Goal: Task Accomplishment & Management: Use online tool/utility

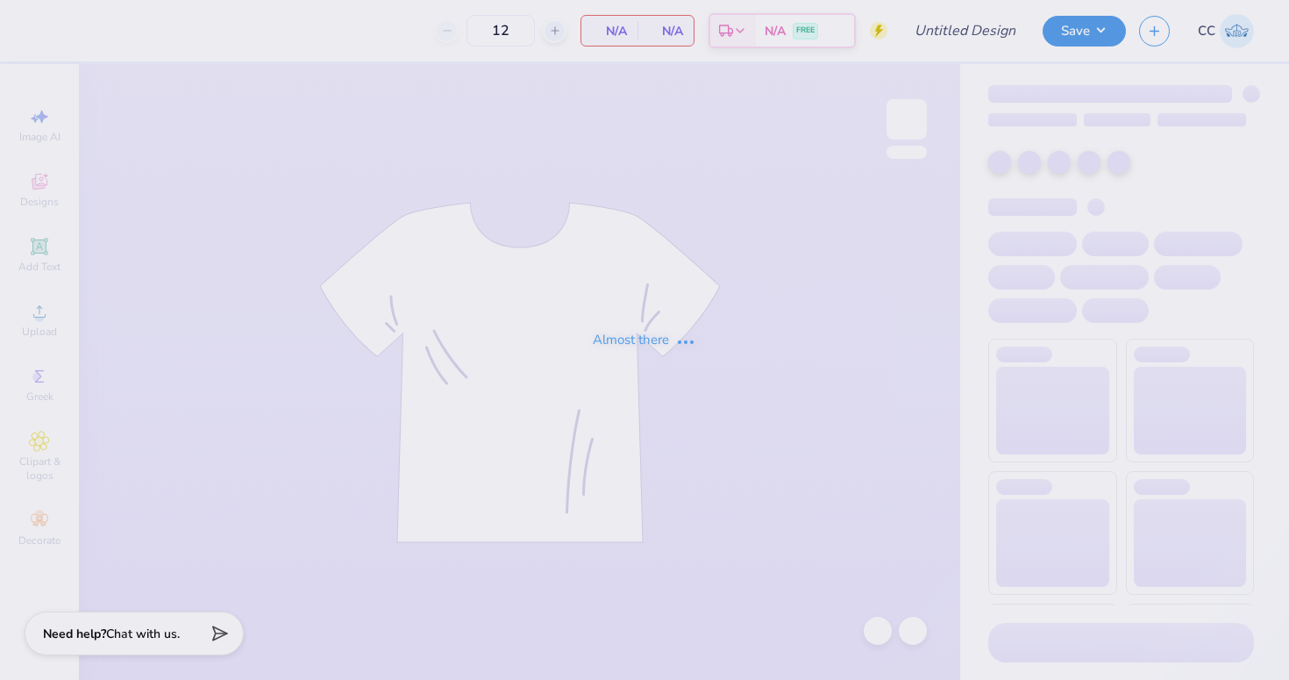
type input "Aphi big little"
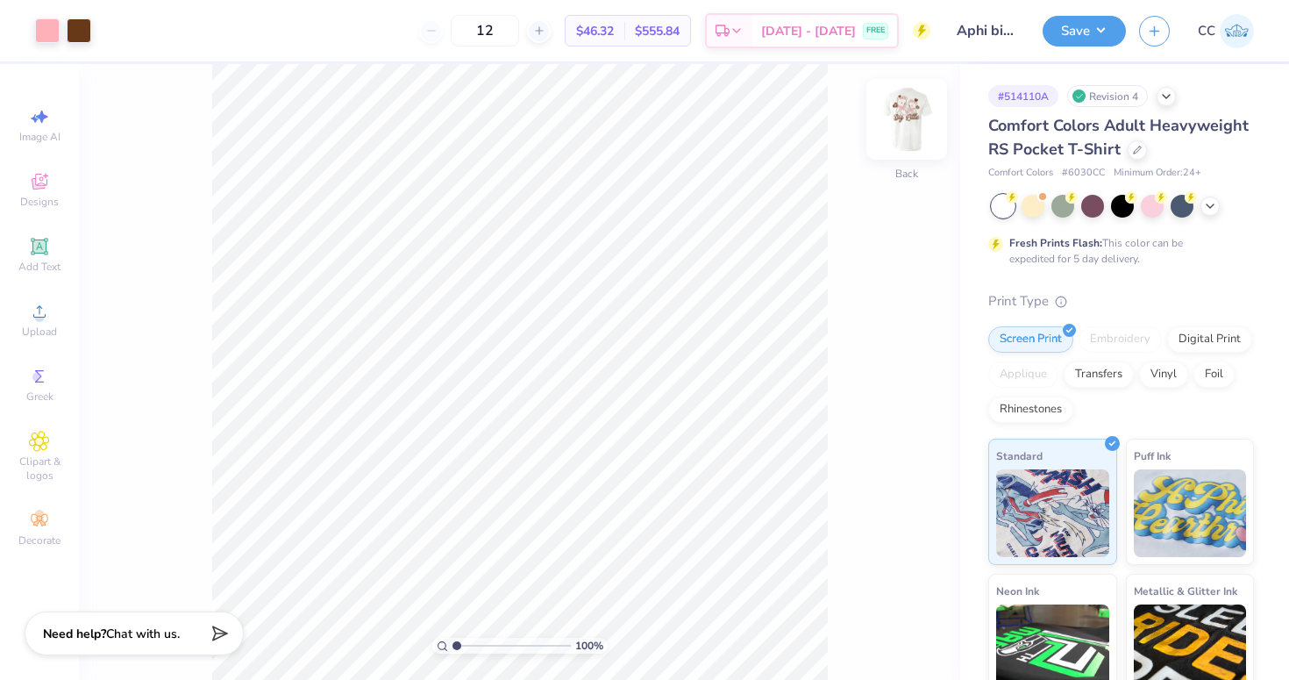
click at [910, 122] on img at bounding box center [907, 119] width 70 height 70
click at [40, 122] on icon at bounding box center [39, 116] width 21 height 21
select select "4"
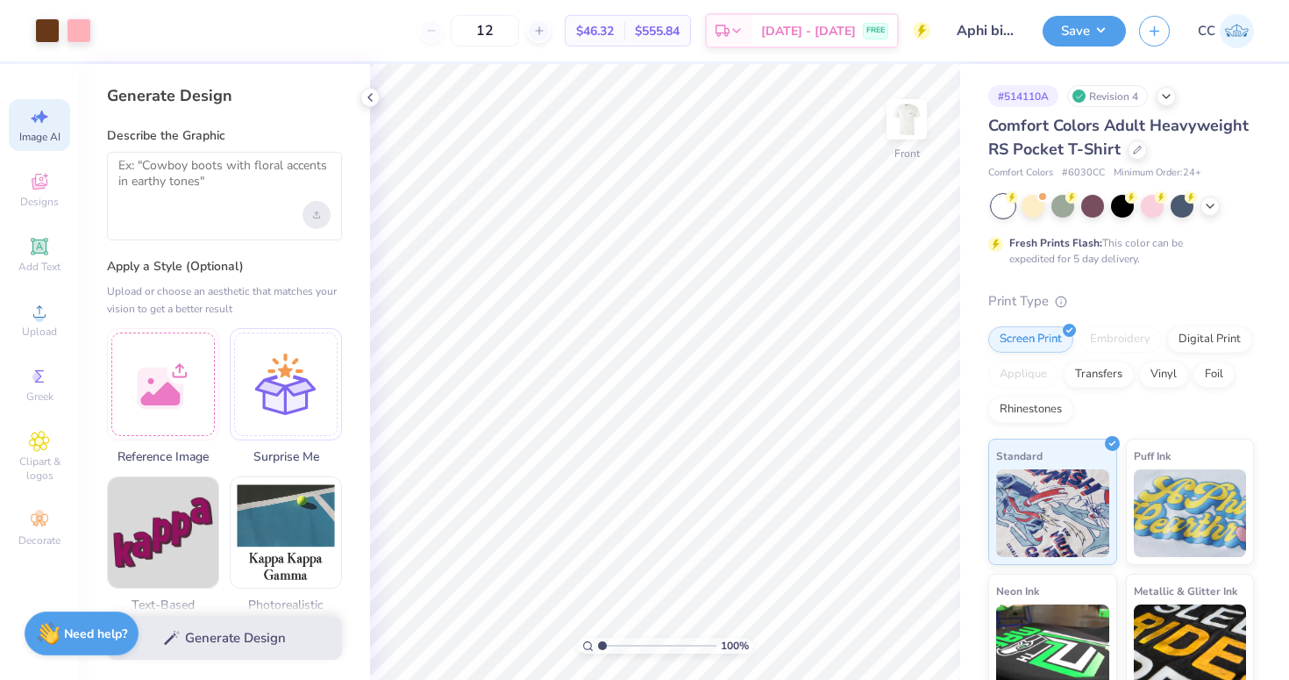
click at [310, 215] on div "Upload image" at bounding box center [317, 215] width 28 height 28
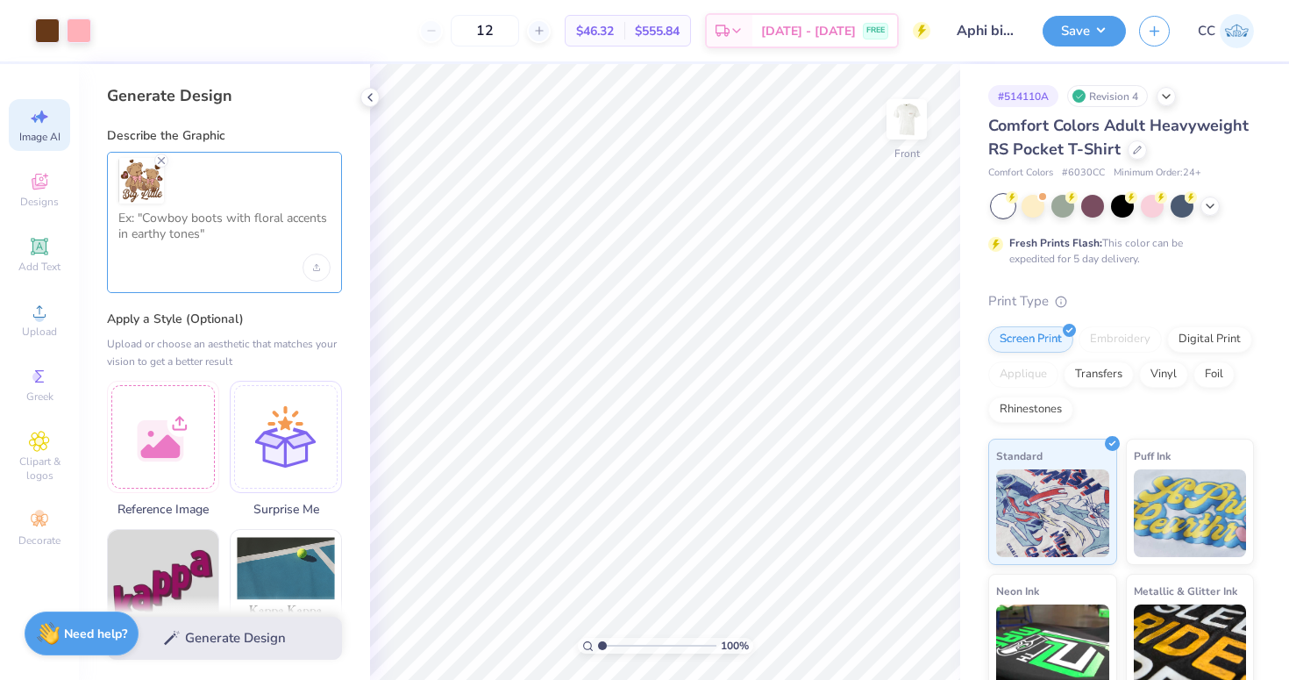
click at [150, 246] on textarea at bounding box center [224, 232] width 212 height 44
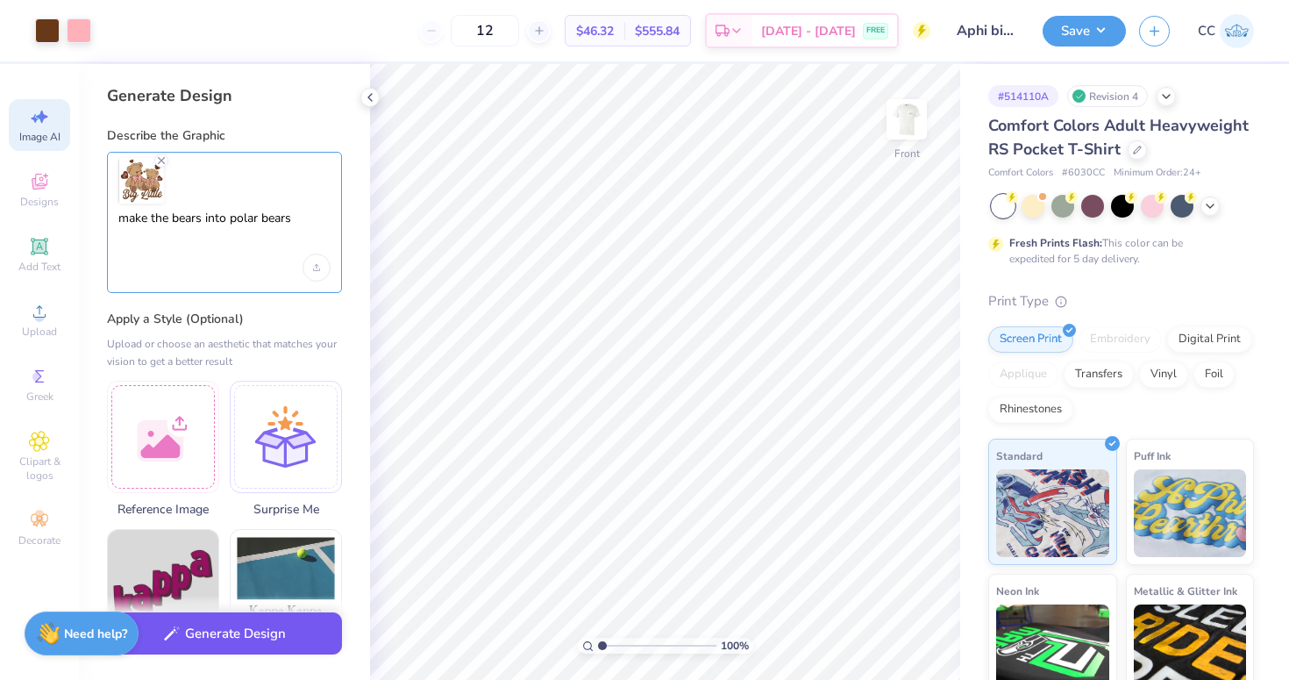
type textarea "make the bears into polar bears"
click at [216, 638] on button "Generate Design" at bounding box center [224, 633] width 235 height 43
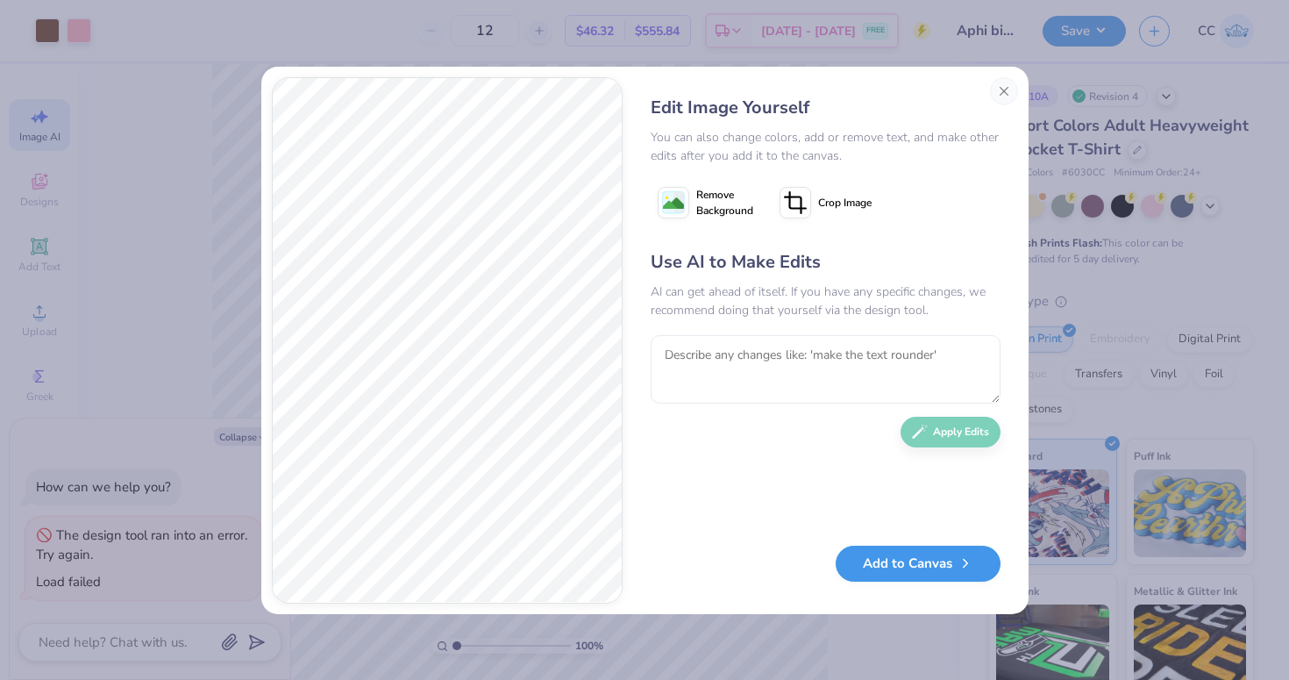
click at [928, 566] on button "Add to Canvas" at bounding box center [918, 563] width 165 height 36
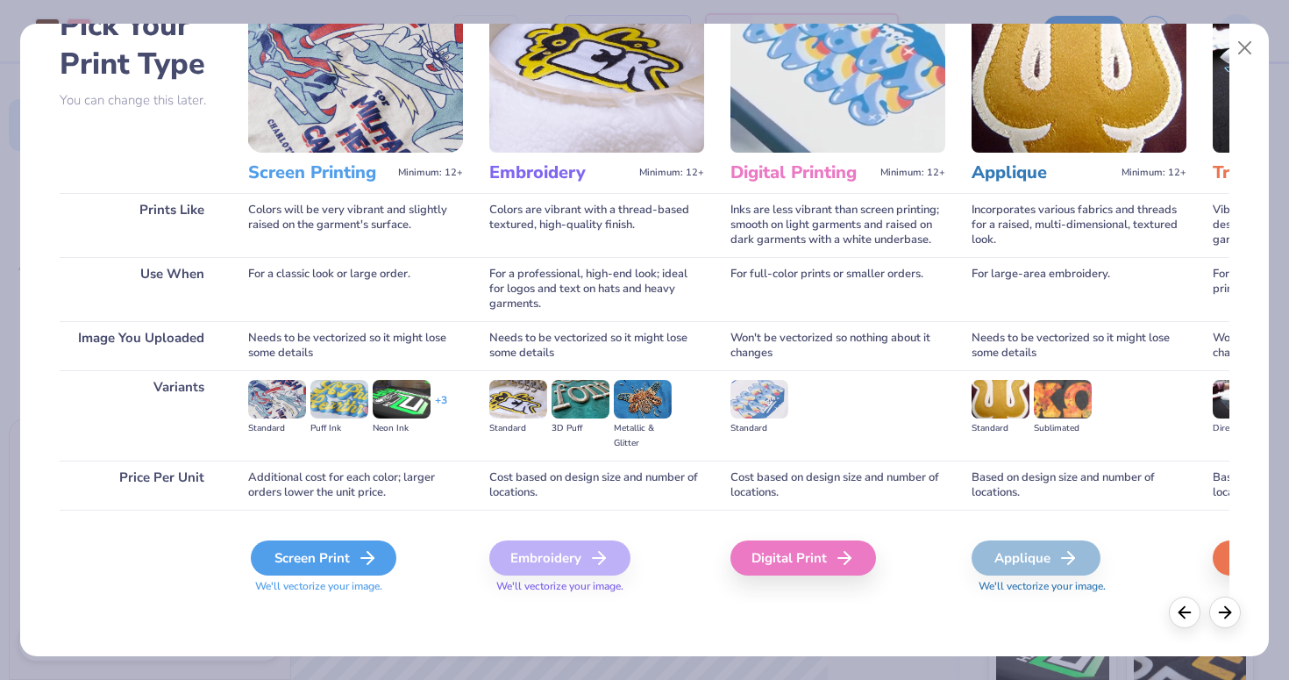
scroll to position [107, 0]
click at [293, 553] on div "Screen Print" at bounding box center [324, 557] width 146 height 35
click at [330, 552] on div "Screen Print" at bounding box center [324, 557] width 146 height 35
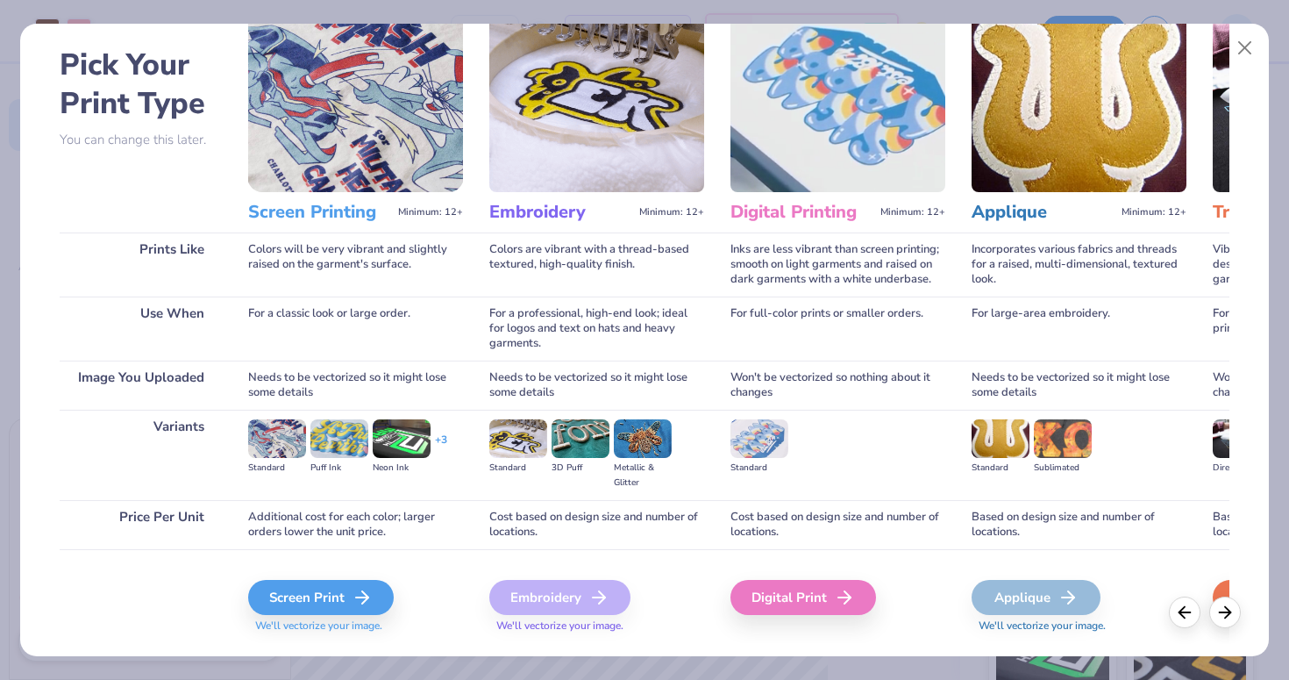
scroll to position [68, 0]
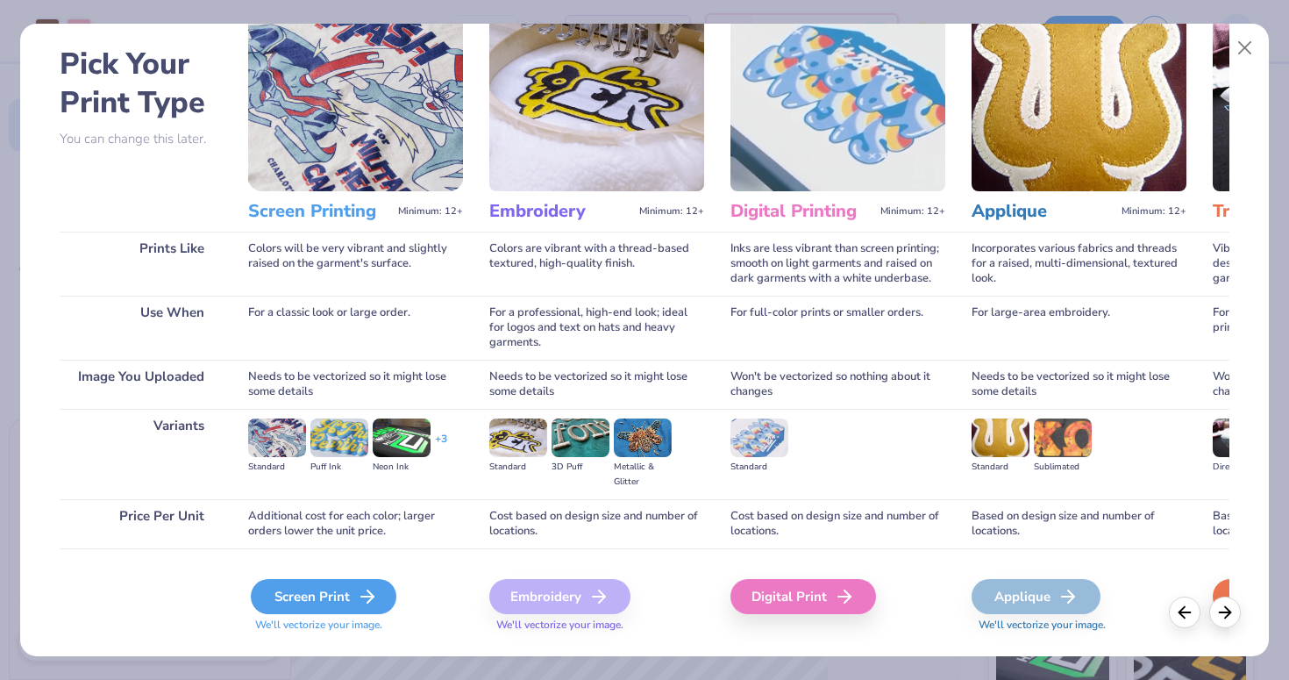
click at [333, 589] on div "Screen Print" at bounding box center [324, 596] width 146 height 35
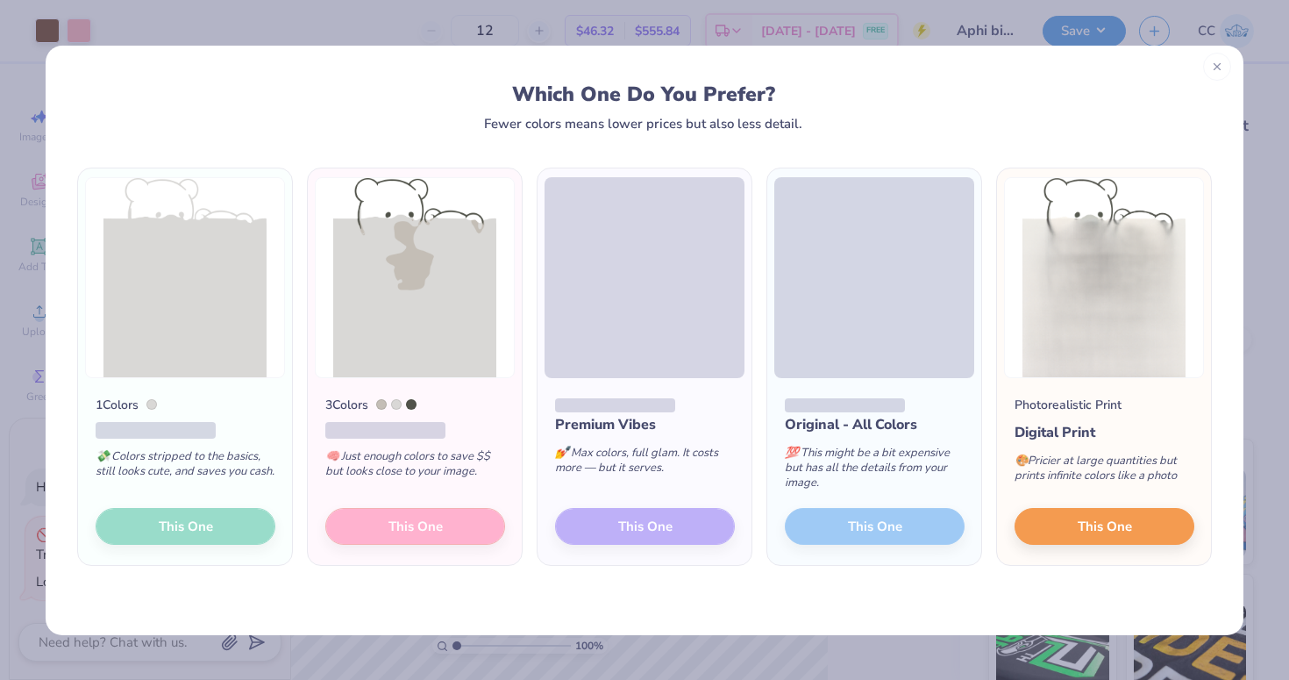
click at [1216, 67] on icon at bounding box center [1217, 67] width 12 height 12
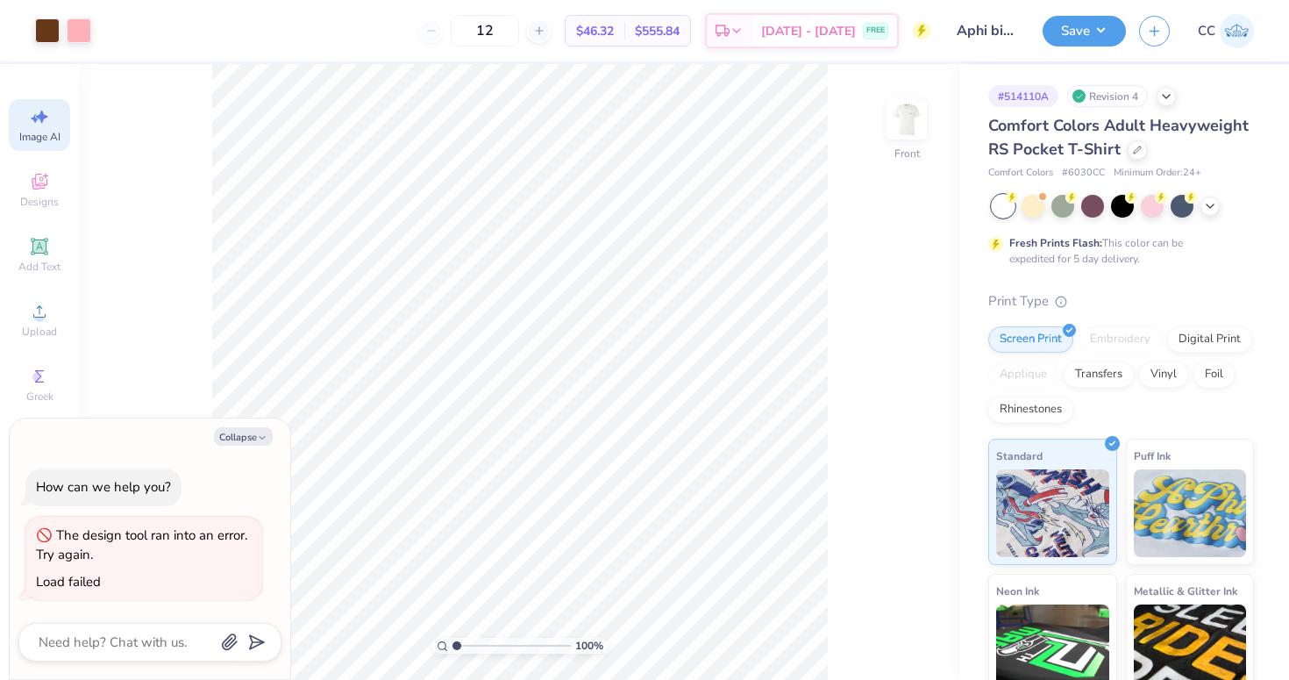
click at [36, 129] on div "Image AI" at bounding box center [39, 125] width 61 height 52
type textarea "x"
select select "4"
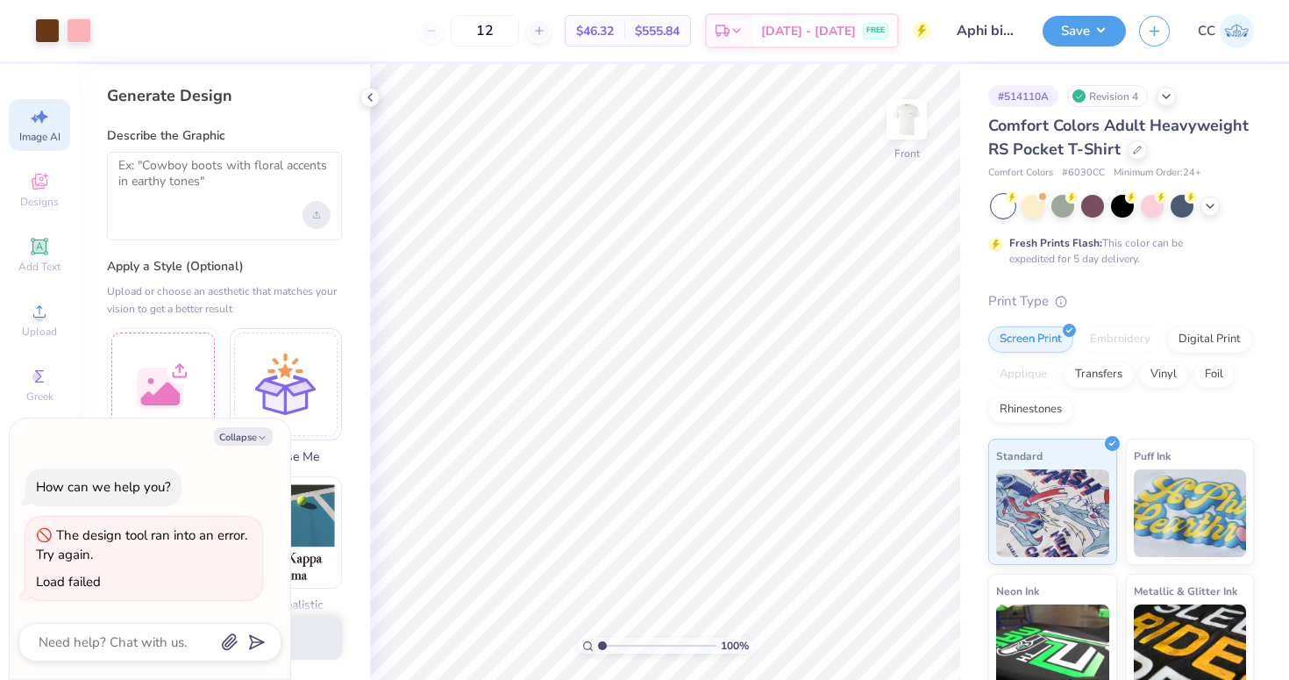
click at [318, 217] on div "Upload image" at bounding box center [317, 215] width 28 height 28
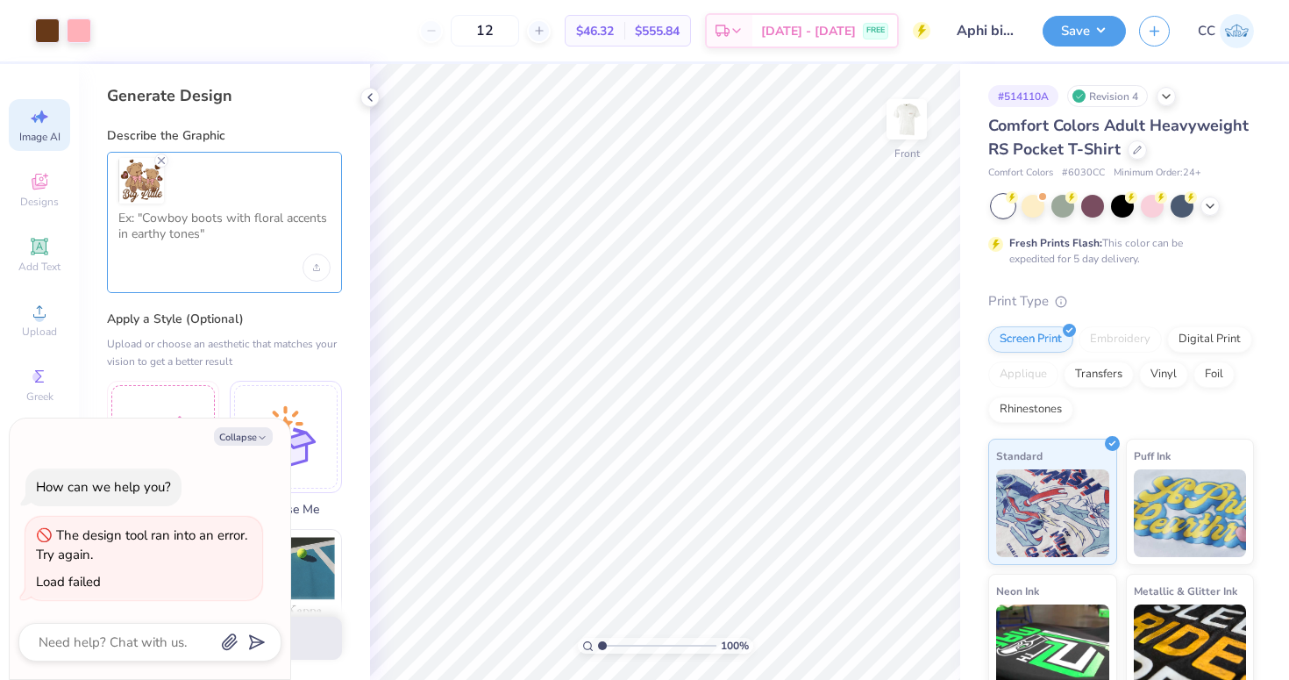
click at [196, 233] on textarea at bounding box center [224, 232] width 212 height 44
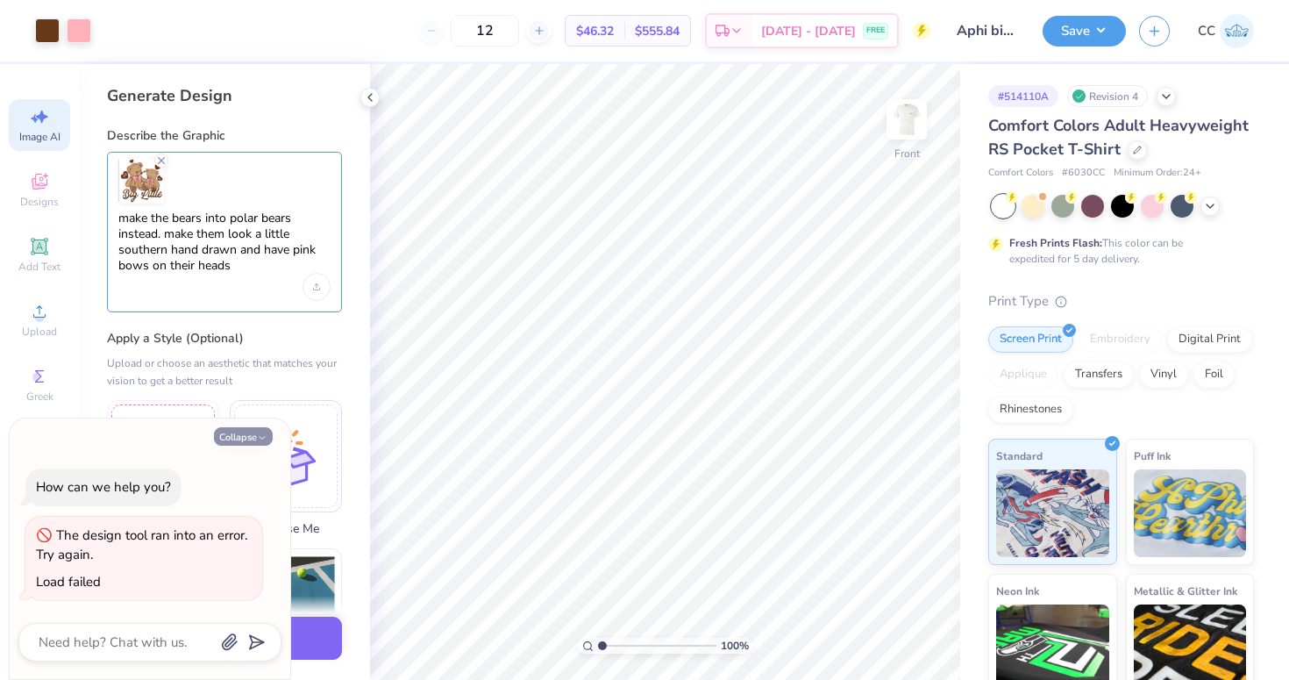
type textarea "make the bears into polar bears instead. make them look a little southern hand …"
click at [265, 442] on icon "button" at bounding box center [262, 437] width 11 height 11
type textarea "x"
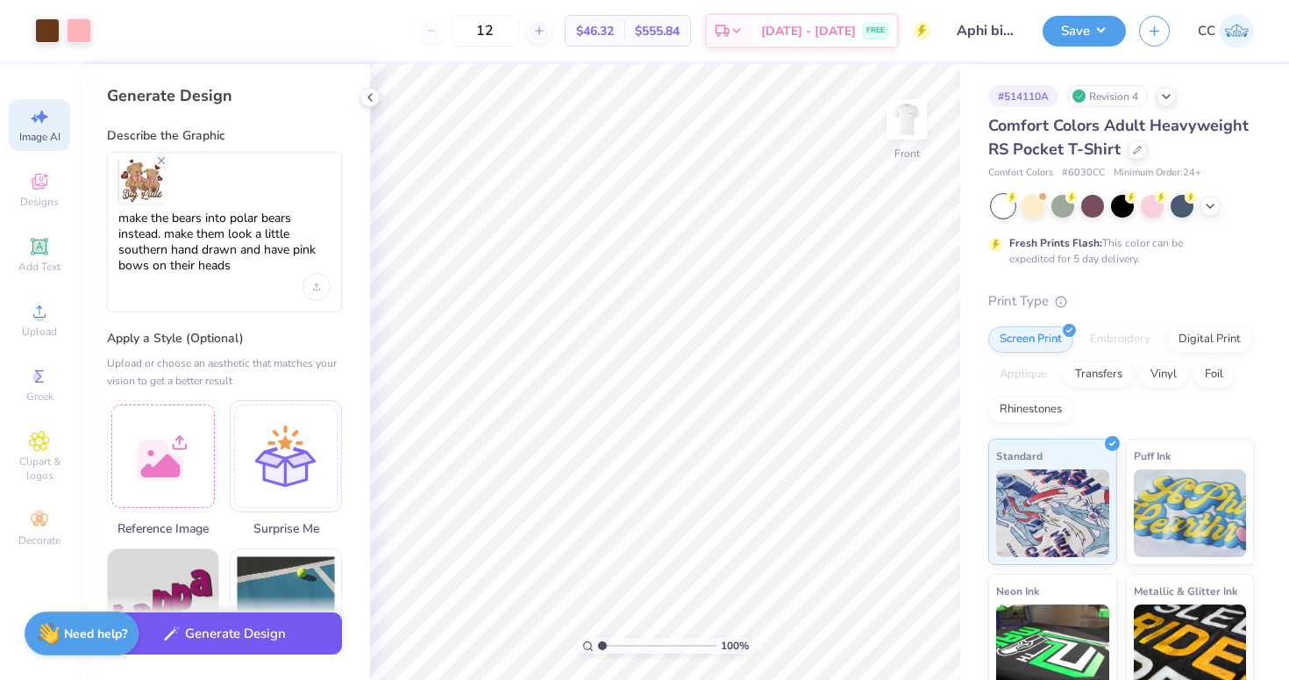
click at [295, 624] on button "Generate Design" at bounding box center [224, 633] width 235 height 43
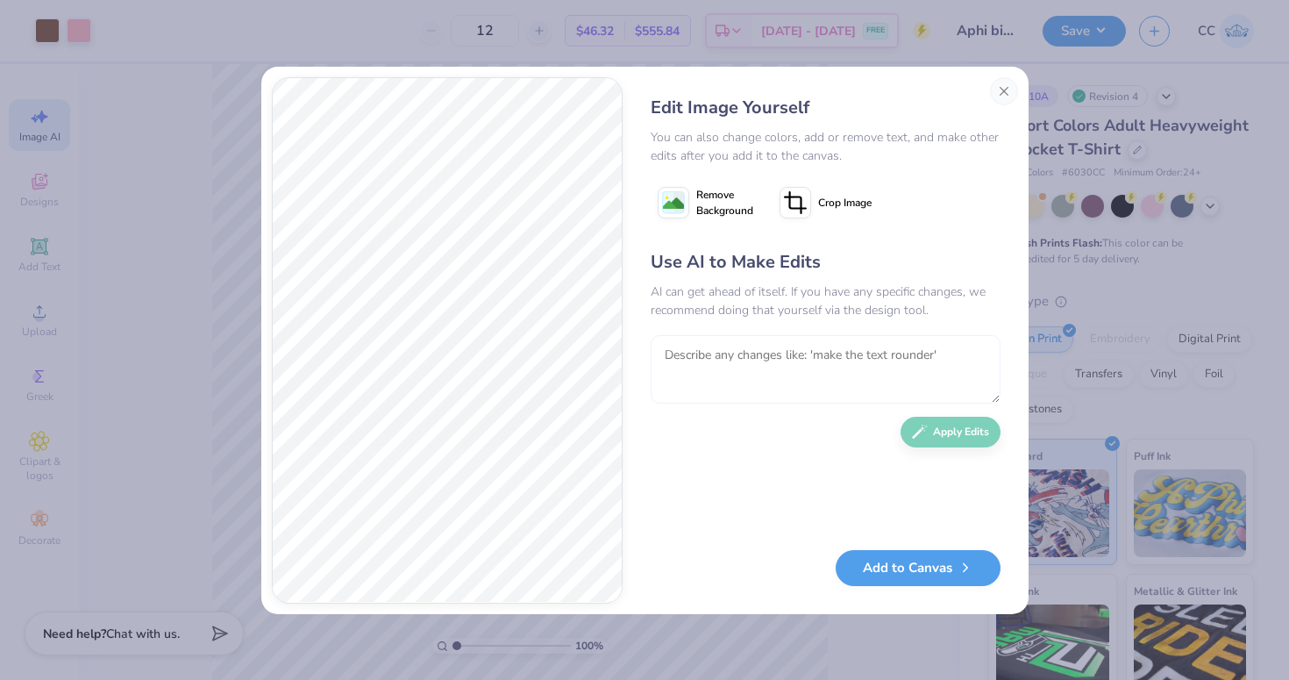
click at [725, 388] on textarea at bounding box center [826, 369] width 350 height 68
type textarea "j"
type textarea "make them more white and a little more clip art looking"
click at [940, 429] on button "Apply Edits" at bounding box center [951, 427] width 100 height 31
click at [703, 394] on textarea at bounding box center [826, 369] width 350 height 68
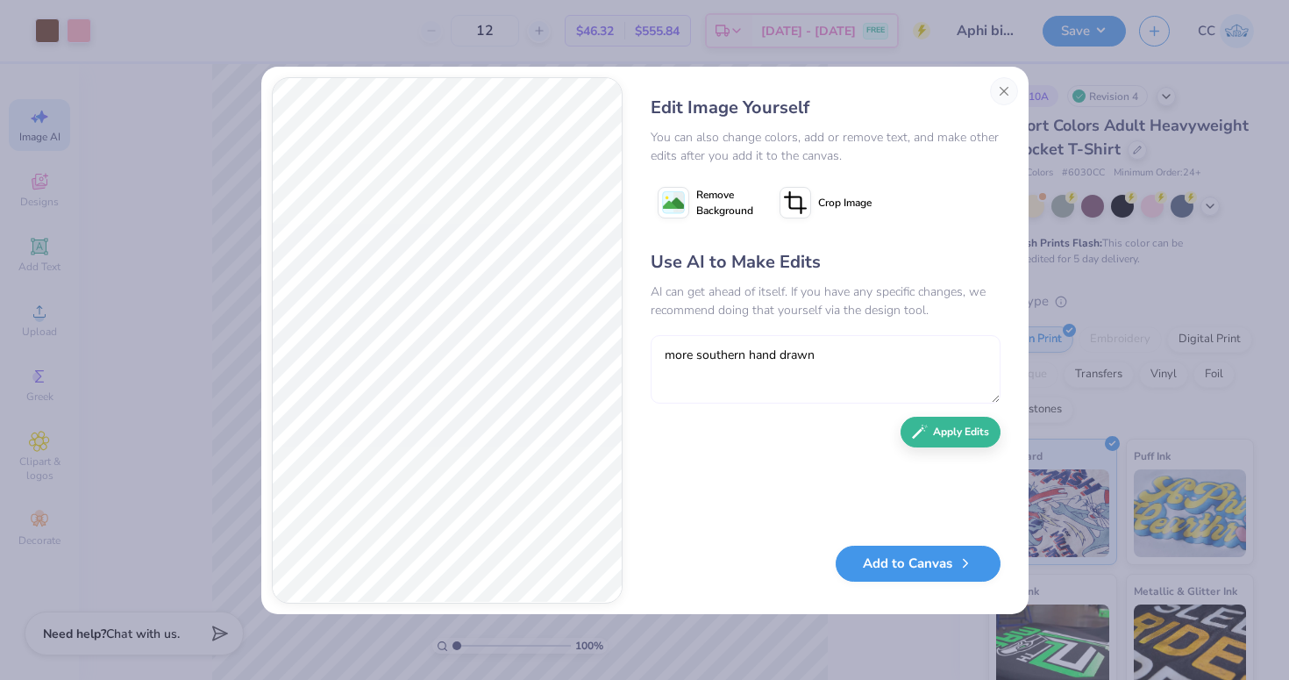
type textarea "more southern hand drawn"
drag, startPoint x: 867, startPoint y: 577, endPoint x: 867, endPoint y: 561, distance: 15.8
click at [867, 561] on button "Add to Canvas" at bounding box center [918, 563] width 165 height 36
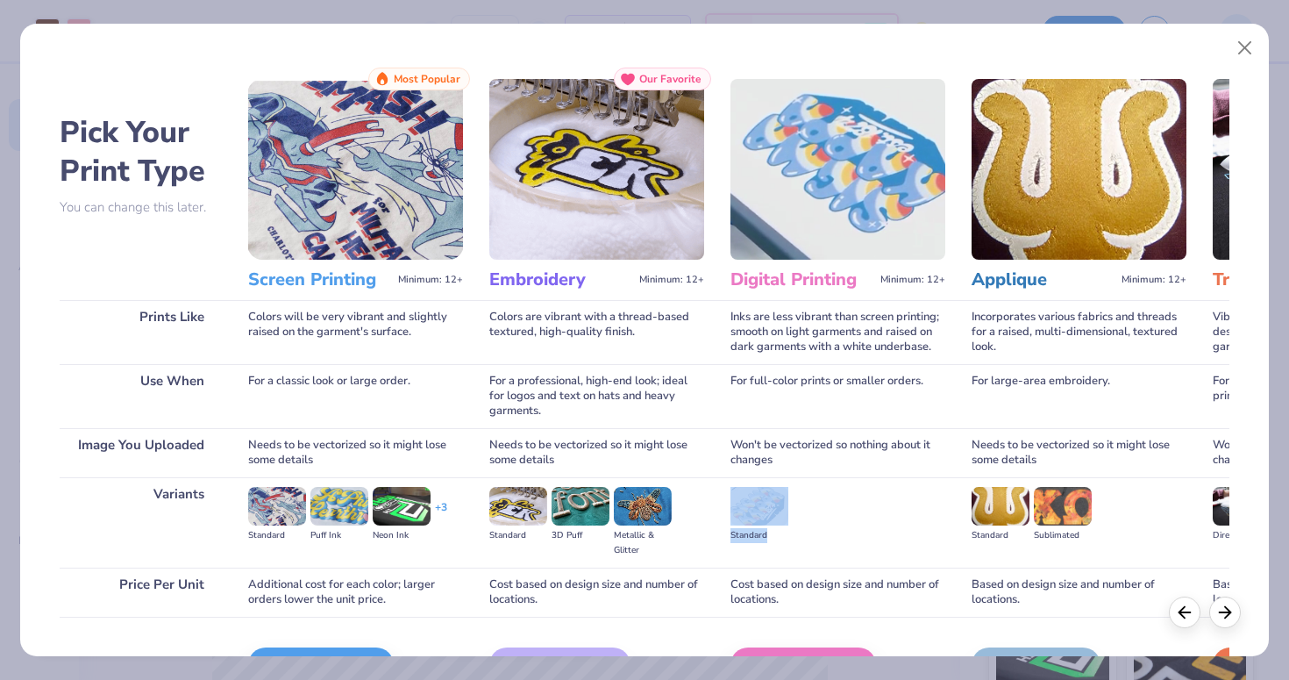
click at [732, 465] on div "Digital Printing Minimum: 12+ Inks are less vibrant than screen printing; smoot…" at bounding box center [837, 389] width 215 height 643
click at [1245, 47] on button "Close" at bounding box center [1244, 48] width 33 height 33
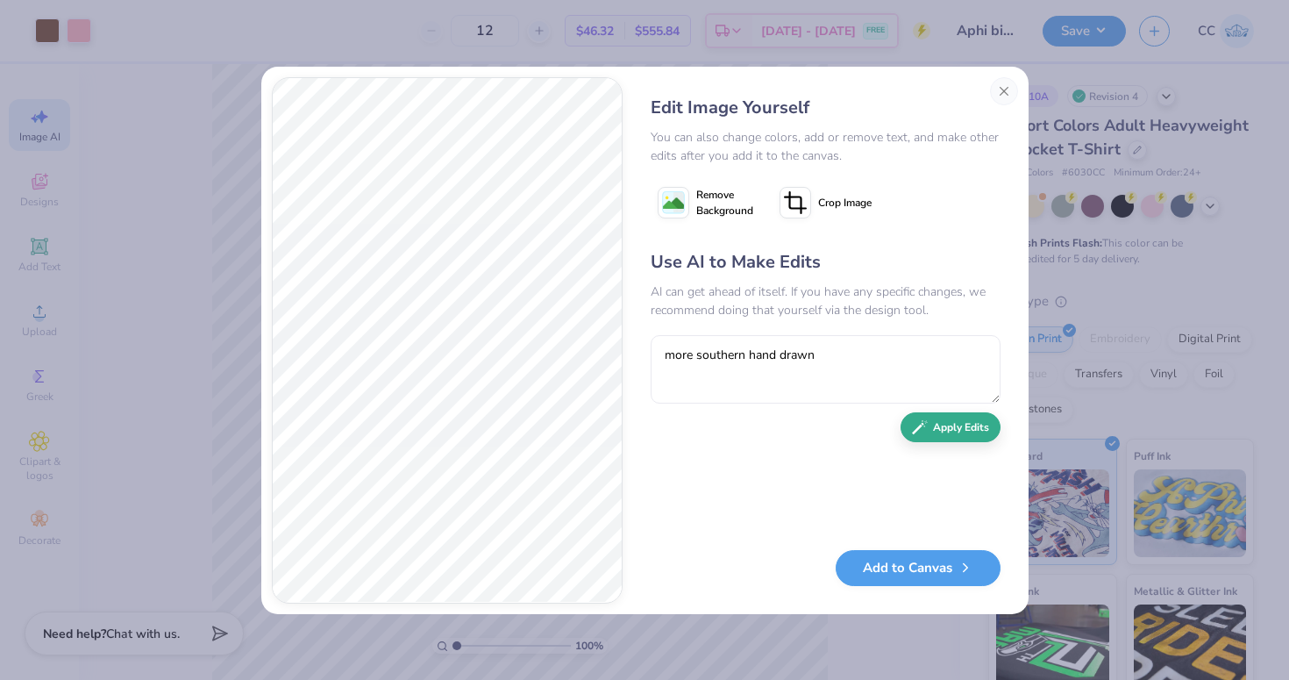
click at [954, 426] on button "Apply Edits" at bounding box center [951, 427] width 100 height 31
click at [801, 342] on textarea at bounding box center [826, 369] width 350 height 68
type textarea "make the outline of the bears more black"
click at [961, 435] on button "Apply Edits" at bounding box center [951, 427] width 100 height 31
type textarea "make it back to brown outline"
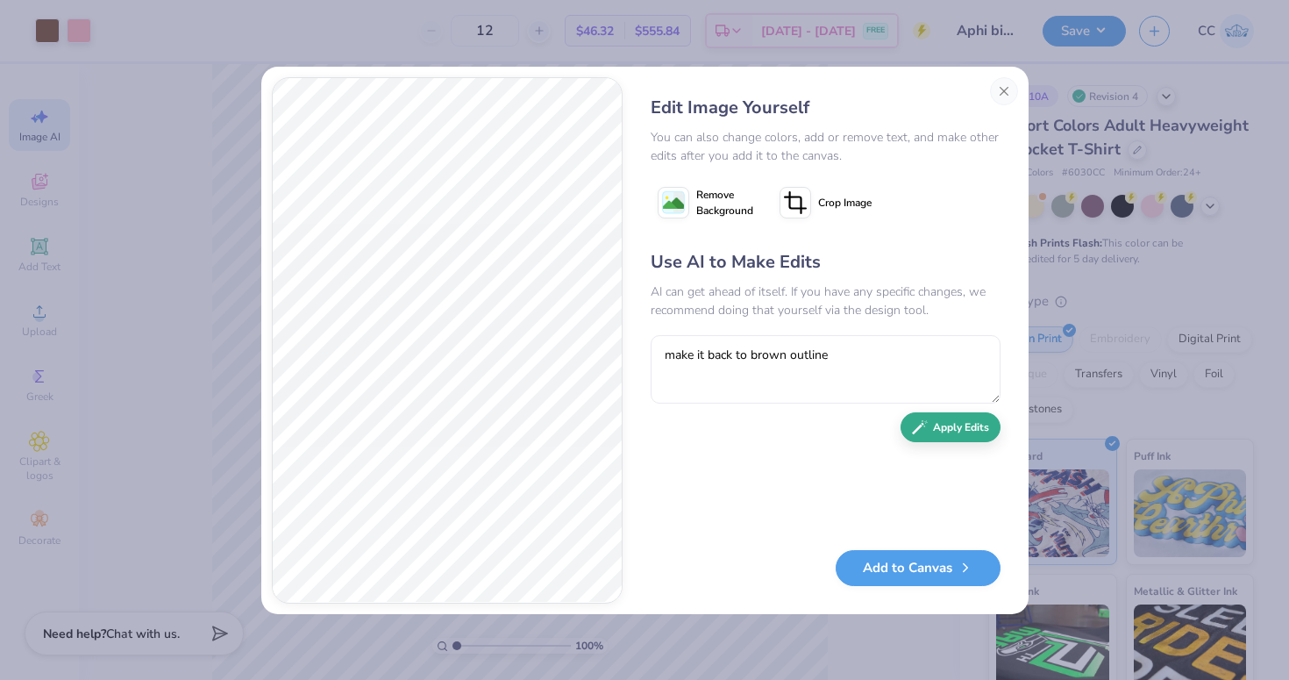
click at [956, 437] on button "Apply Edits" at bounding box center [951, 427] width 100 height 31
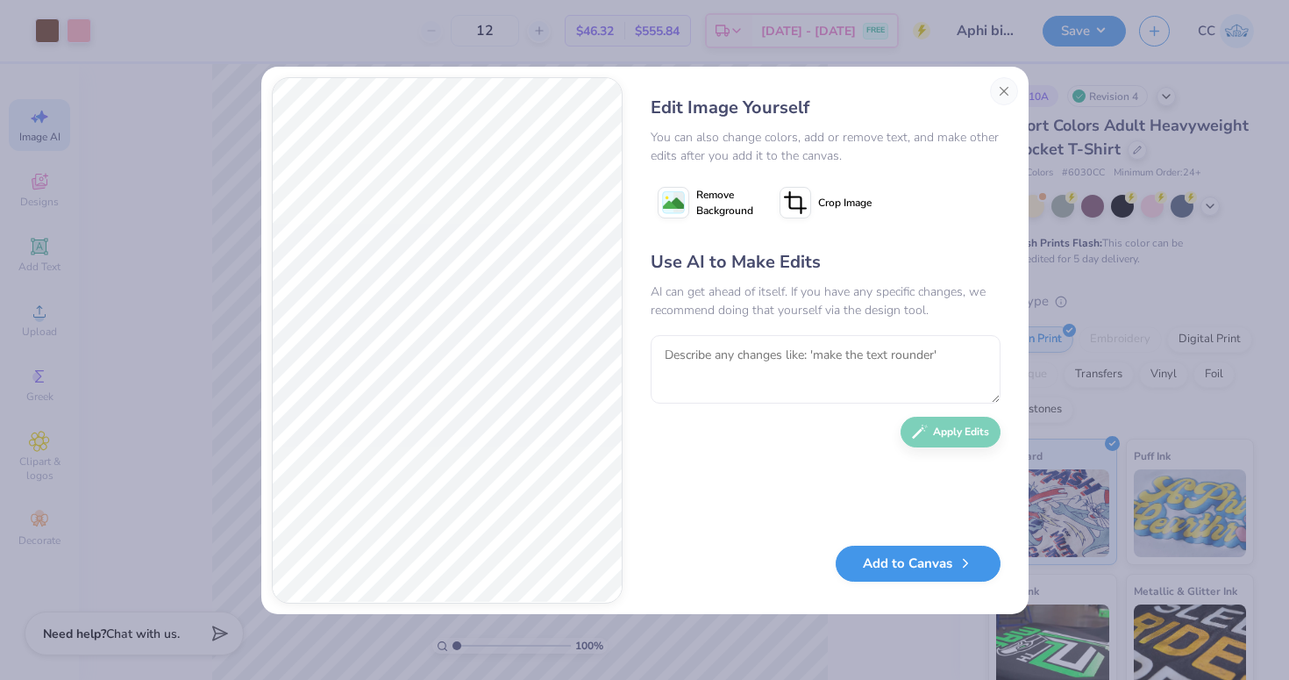
click at [916, 570] on button "Add to Canvas" at bounding box center [918, 563] width 165 height 36
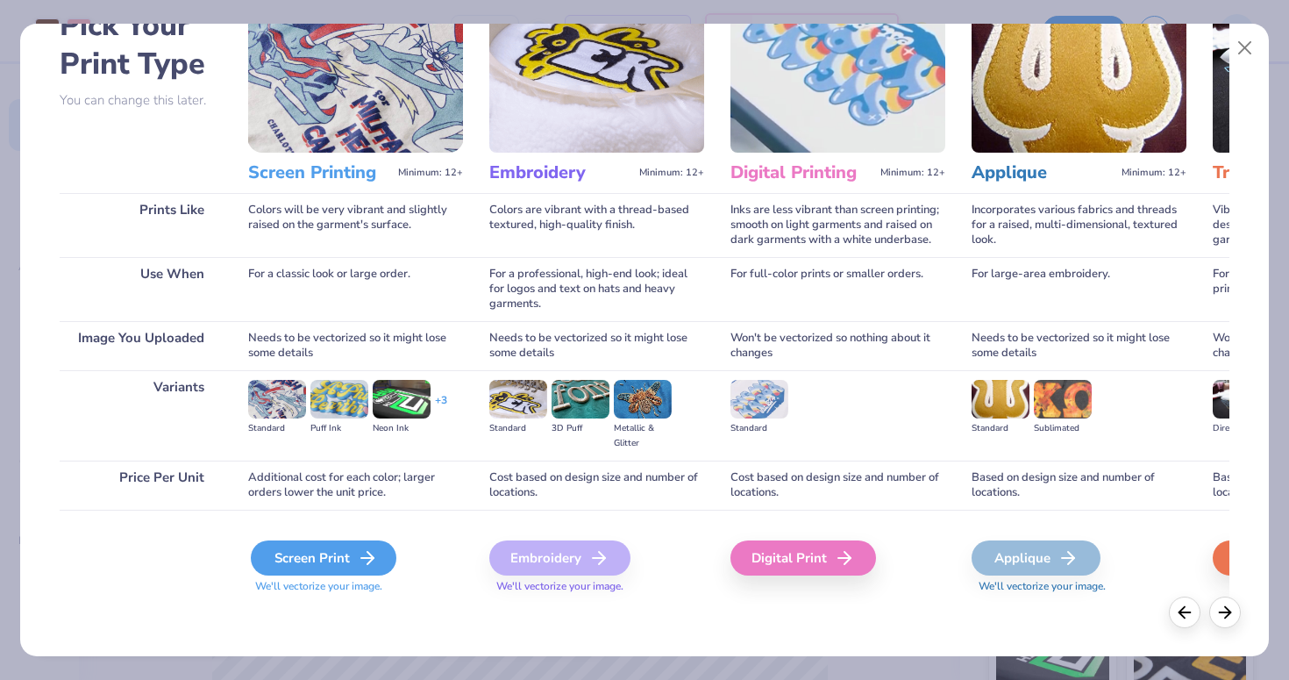
scroll to position [107, 0]
click at [345, 555] on div "Screen Print" at bounding box center [324, 557] width 146 height 35
click at [324, 553] on div "Screen Print" at bounding box center [324, 557] width 146 height 35
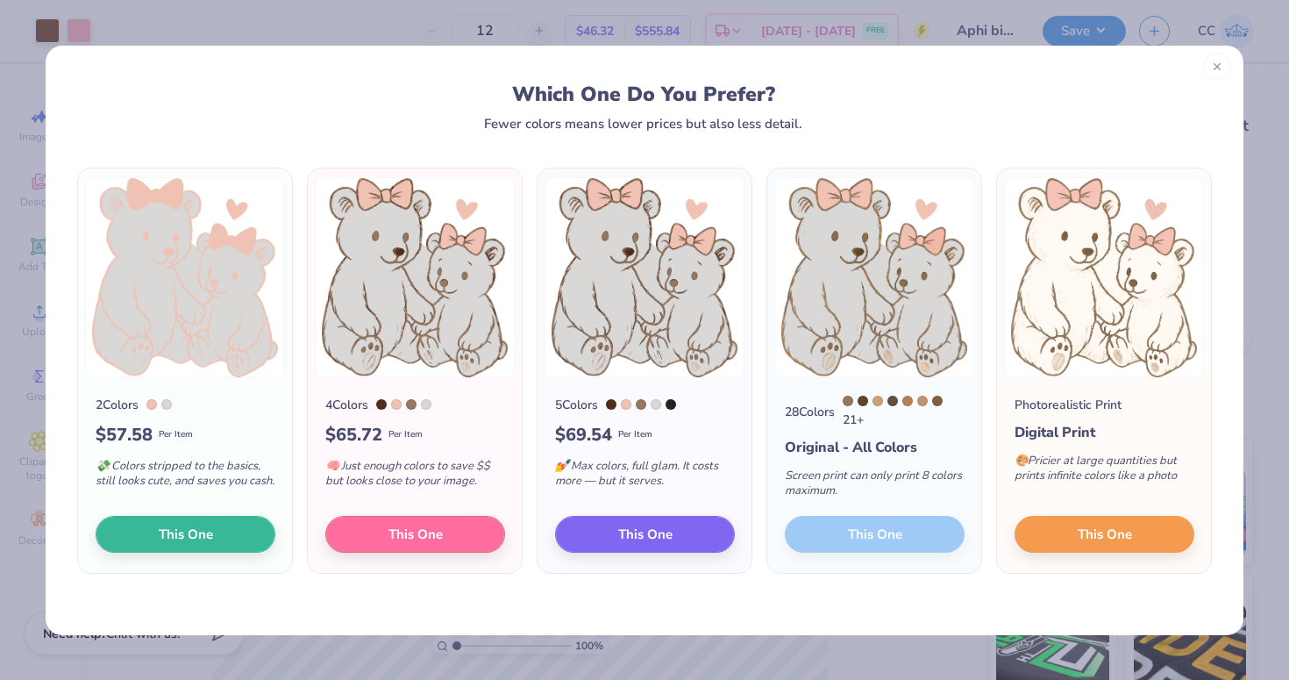
click at [1209, 73] on div at bounding box center [1217, 67] width 28 height 28
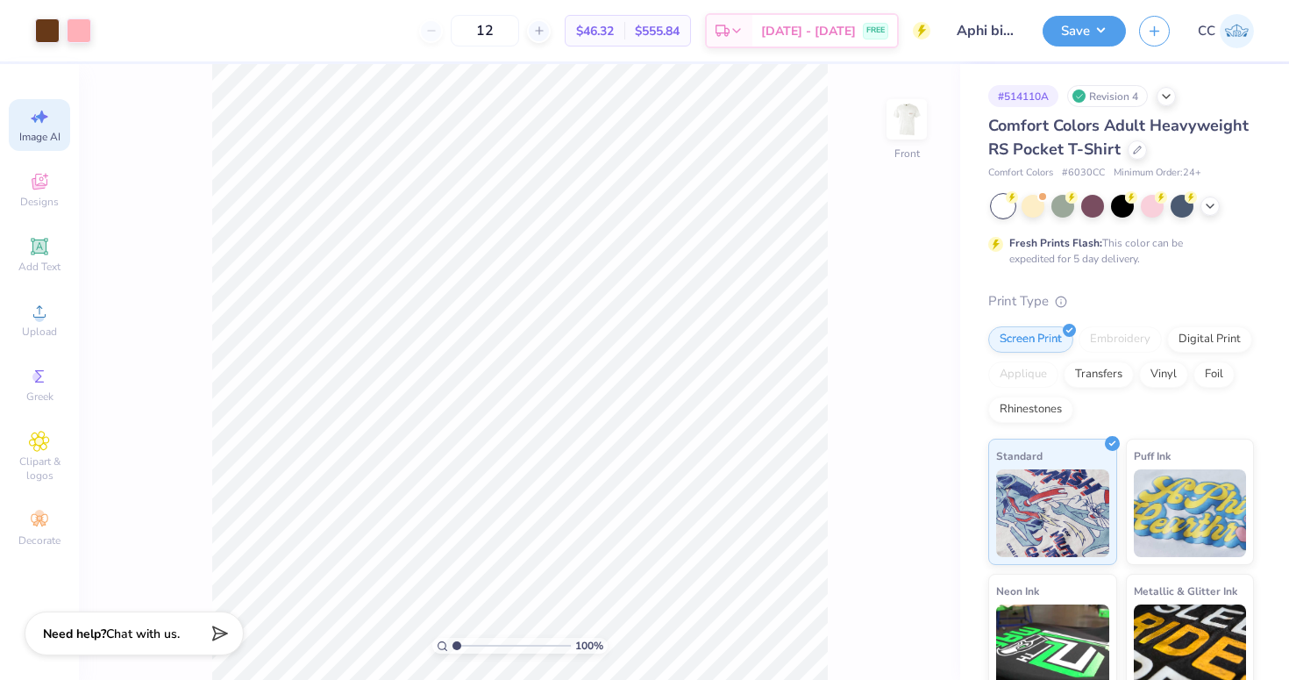
click at [30, 137] on span "Image AI" at bounding box center [39, 137] width 41 height 14
select select "4"
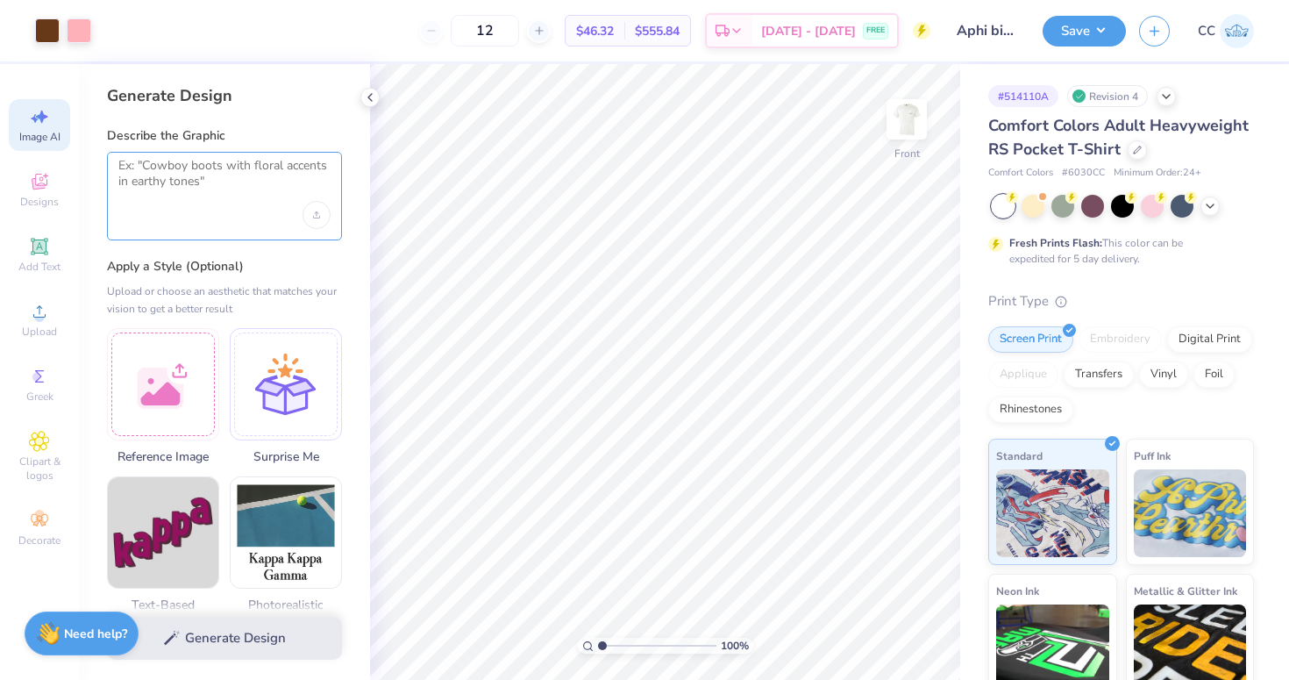
click at [197, 196] on textarea at bounding box center [224, 180] width 212 height 44
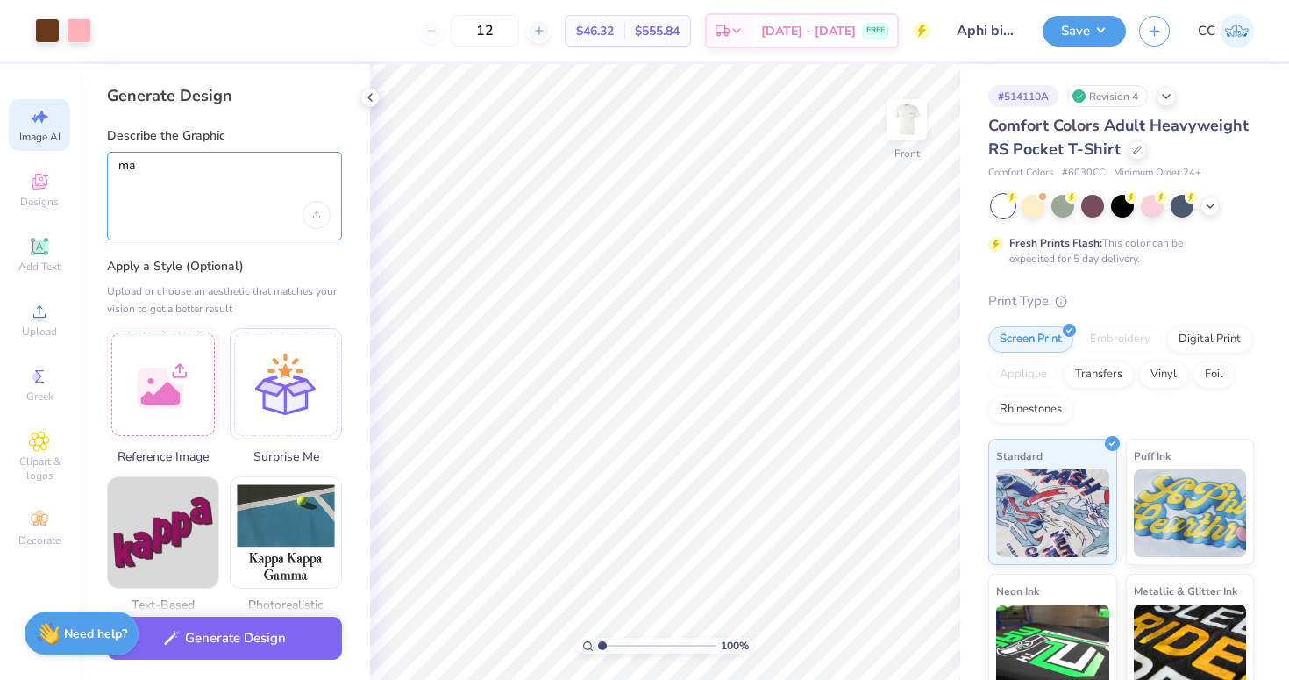
type textarea "m"
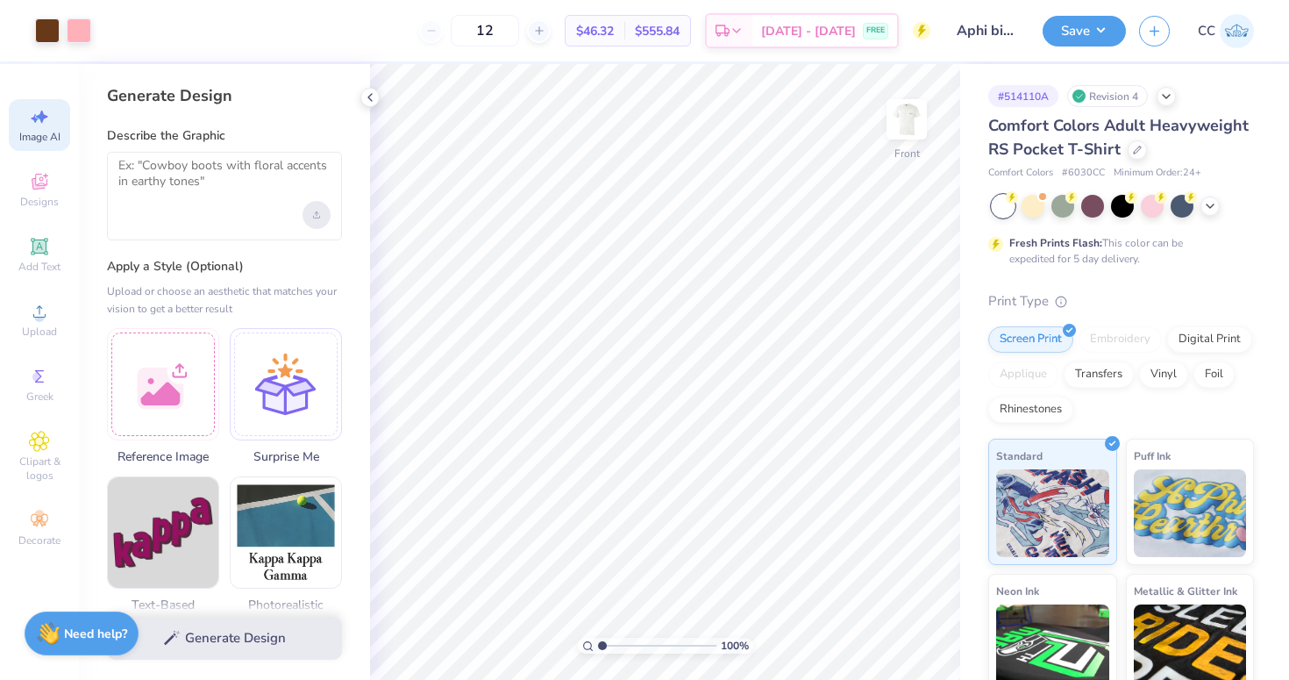
click at [309, 219] on div "Upload image" at bounding box center [317, 215] width 28 height 28
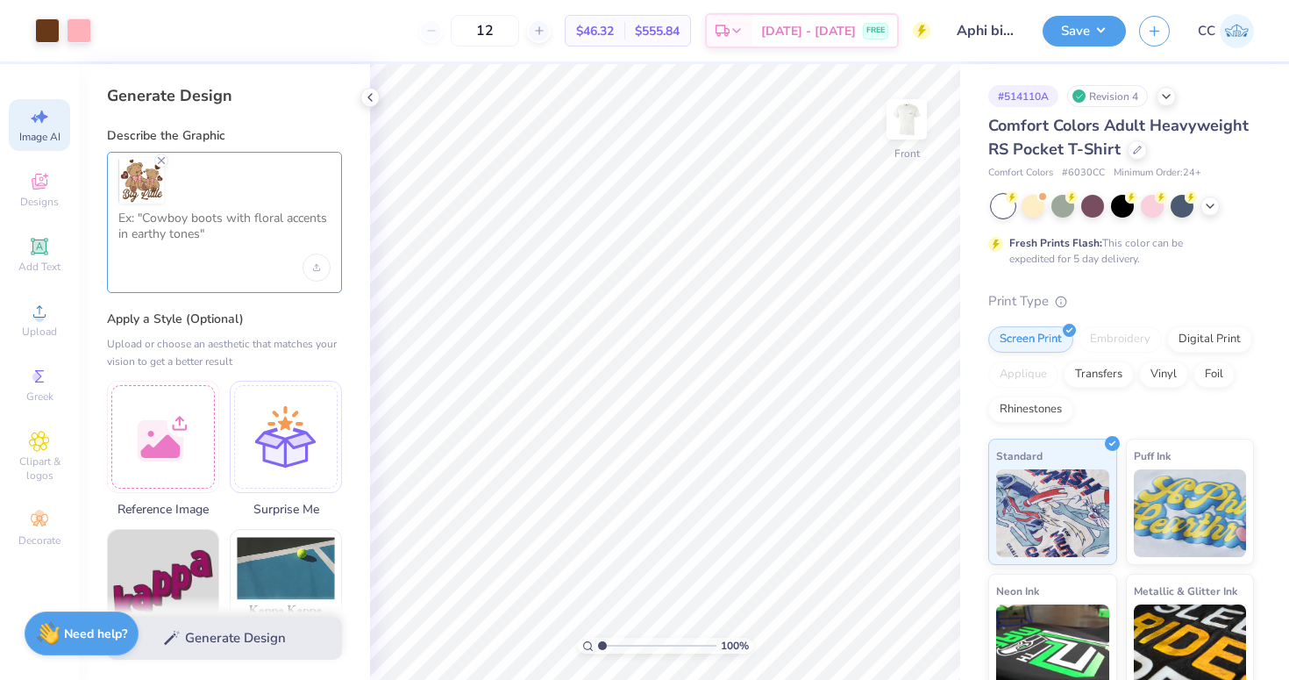
click at [217, 251] on textarea at bounding box center [224, 232] width 212 height 44
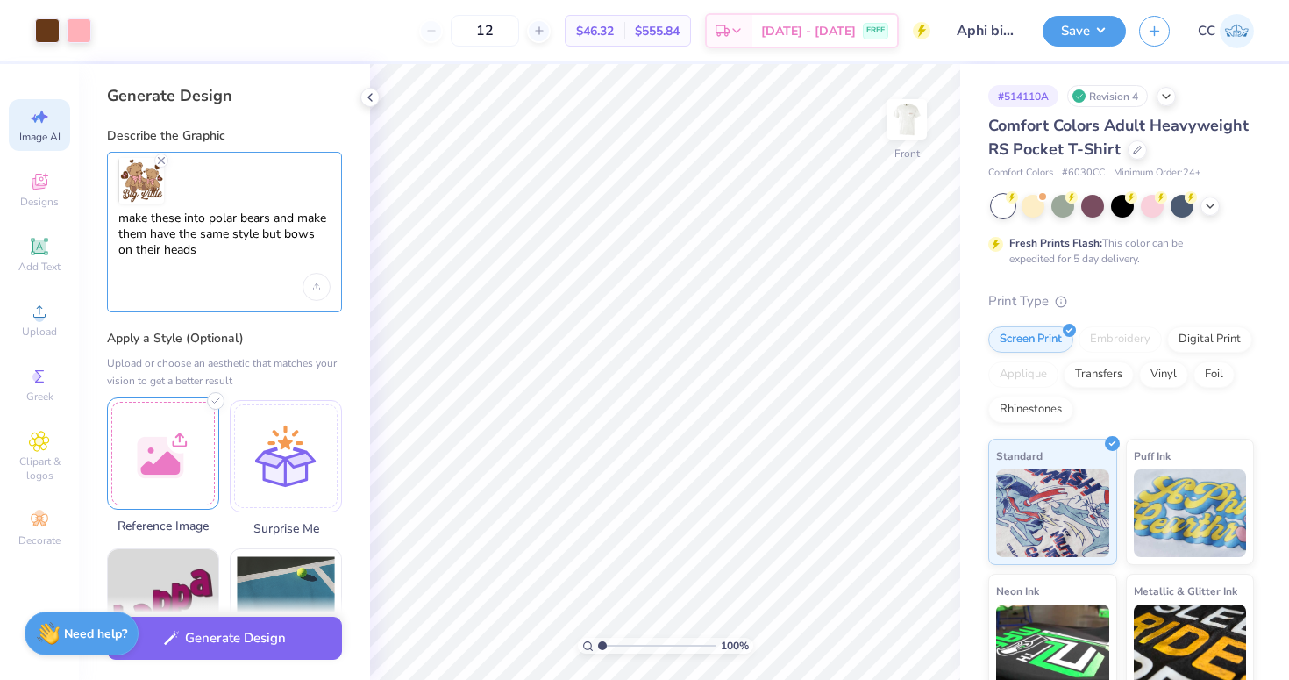
type textarea "make these into polar bears and make them have the same style but bows on their…"
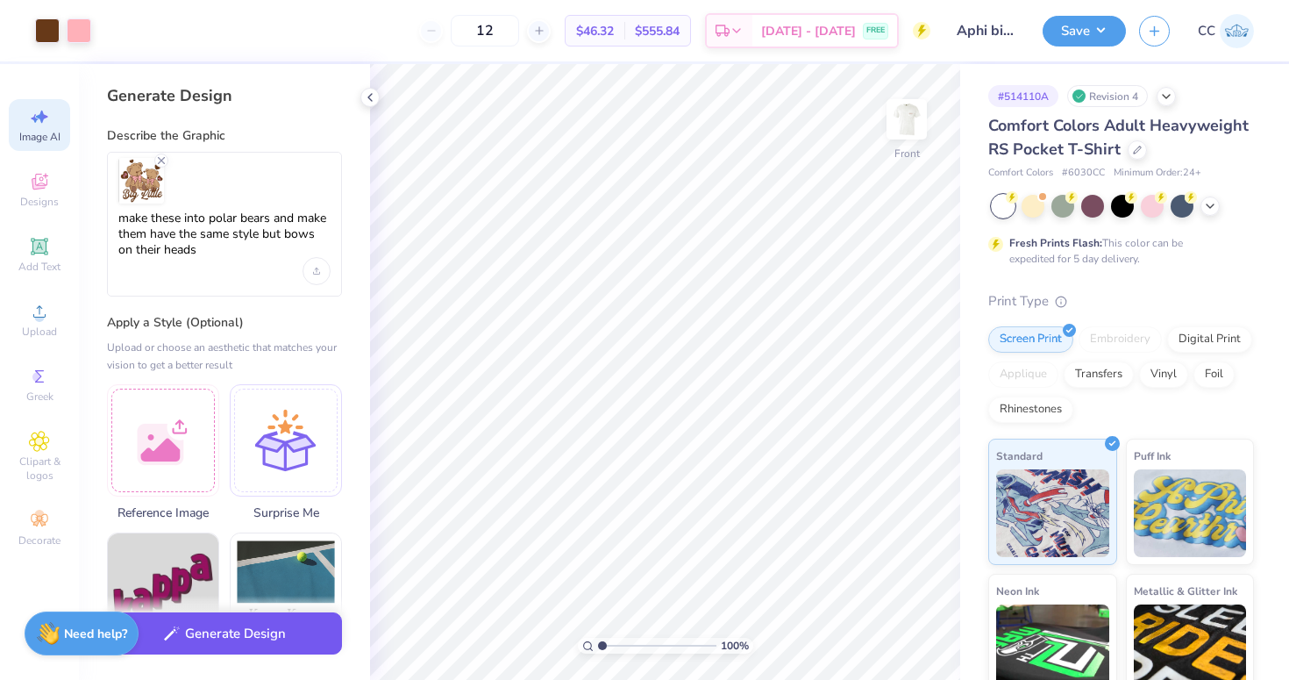
click at [261, 620] on button "Generate Design" at bounding box center [224, 633] width 235 height 43
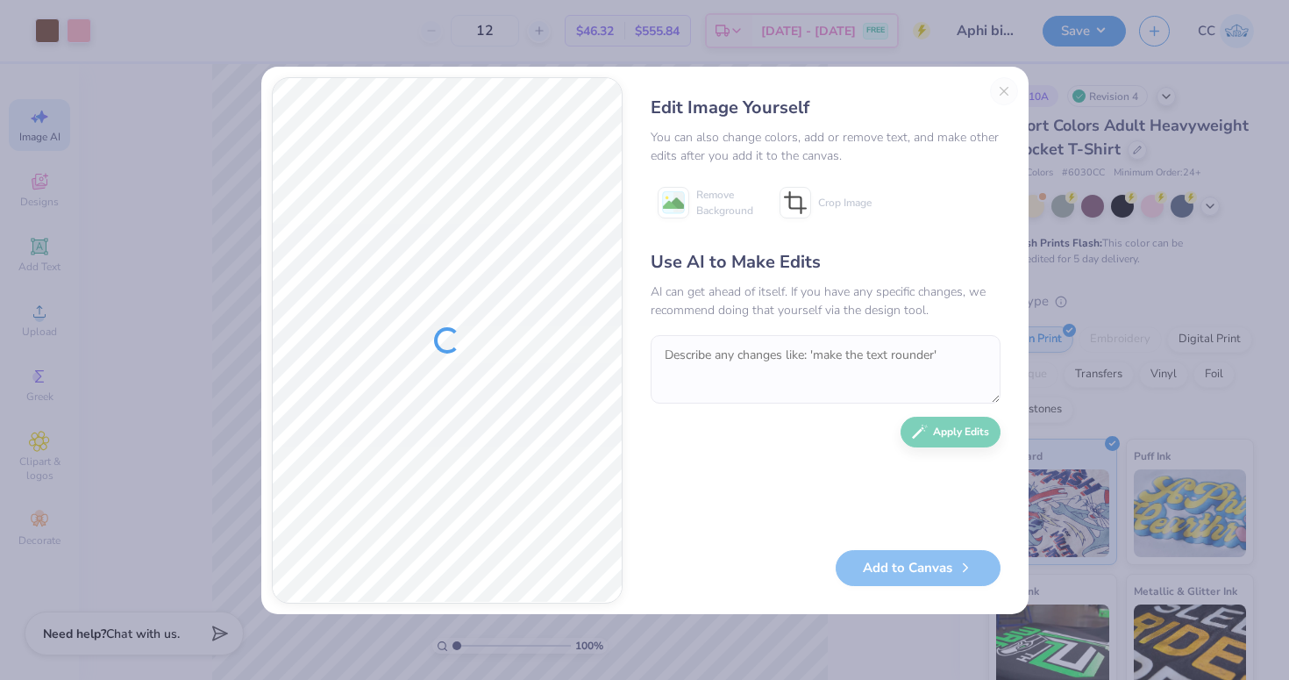
click at [999, 105] on div "Edit Image Yourself" at bounding box center [826, 108] width 350 height 26
click at [999, 100] on div "Edit Image Yourself" at bounding box center [826, 108] width 350 height 26
click at [1000, 94] on div "Edit Image Yourself You can also change colors, add or remove text, and make ot…" at bounding box center [825, 340] width 385 height 526
click at [1003, 93] on div "Edit Image Yourself You can also change colors, add or remove text, and make ot…" at bounding box center [825, 340] width 385 height 526
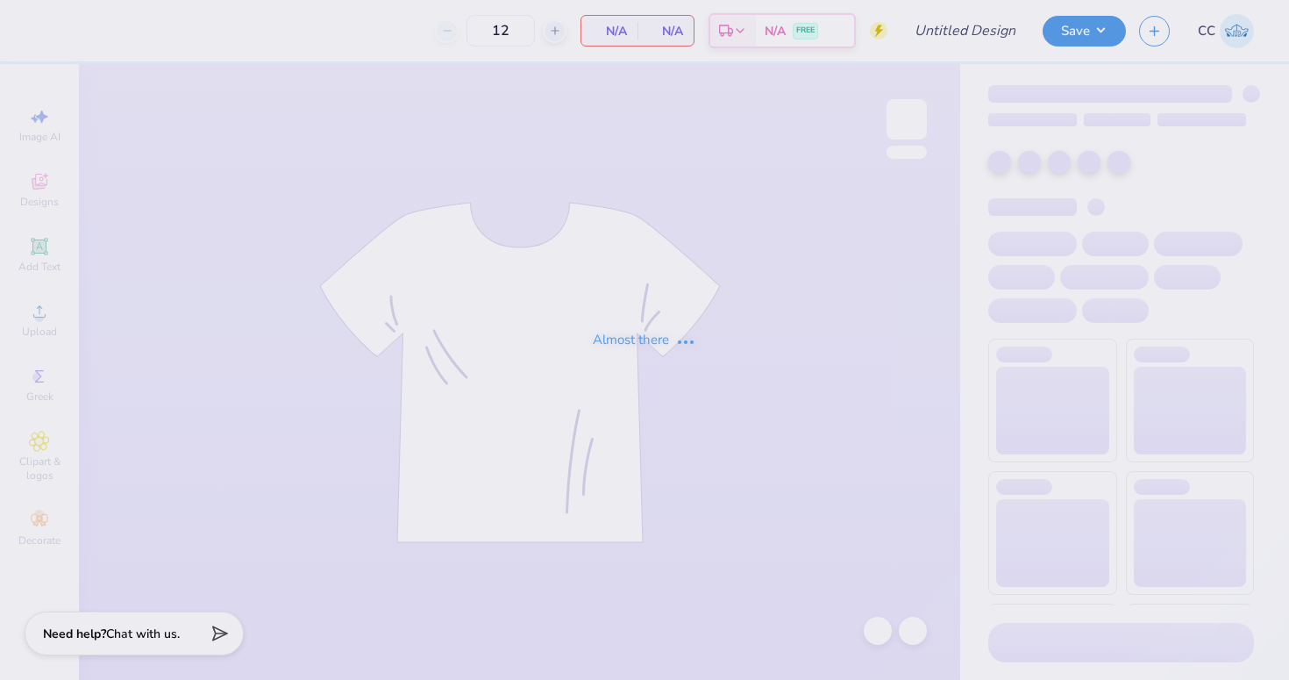
type input "Aphi big little"
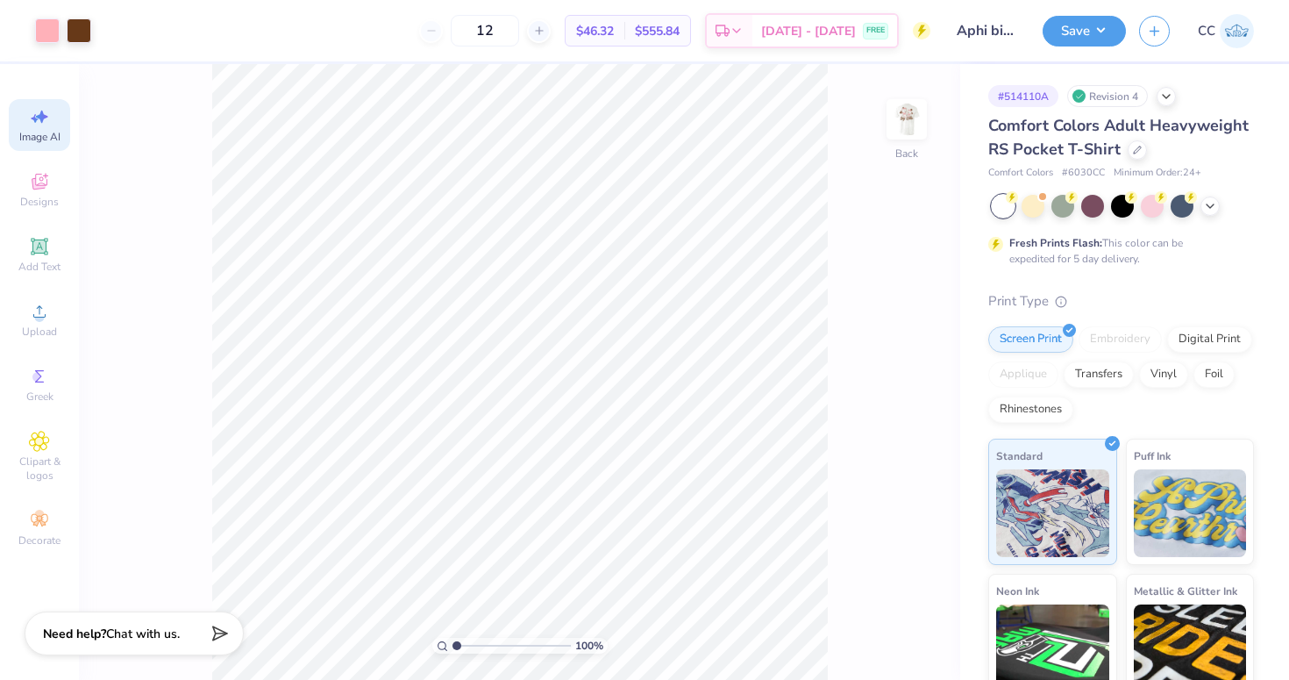
click at [32, 125] on icon at bounding box center [39, 116] width 21 height 21
select select "4"
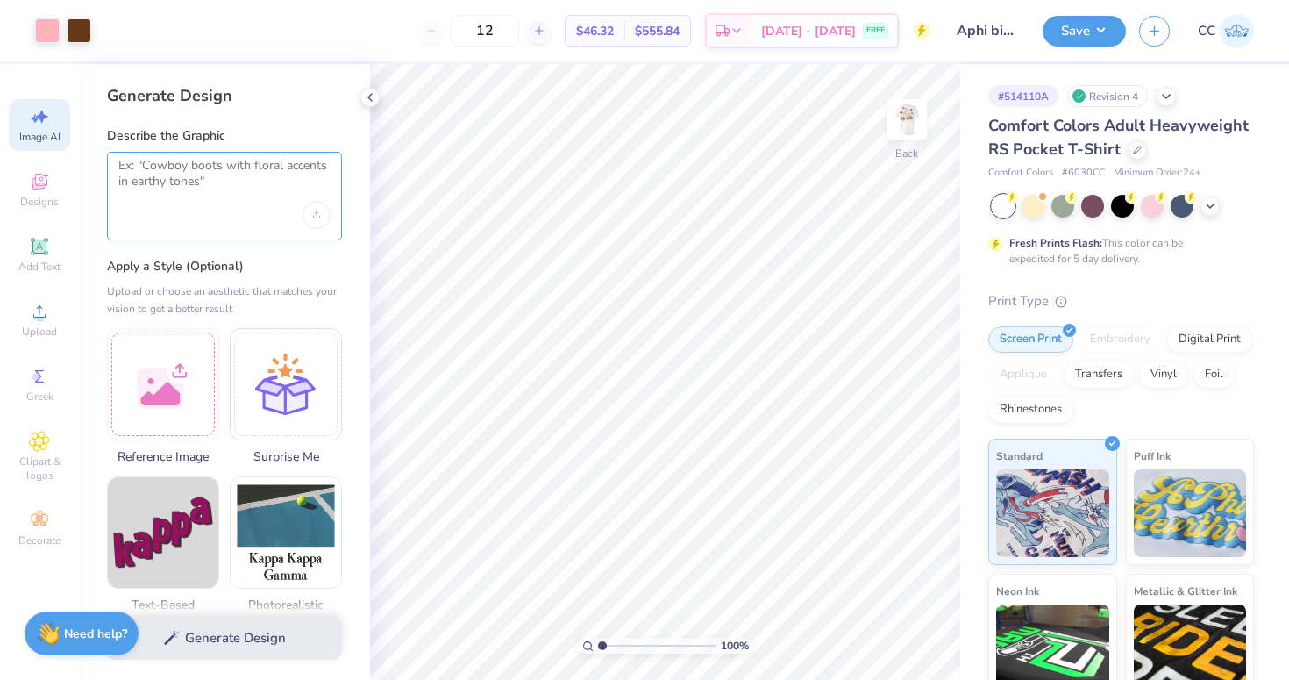
click at [164, 189] on textarea at bounding box center [224, 180] width 212 height 44
click at [313, 212] on icon "Upload image" at bounding box center [316, 214] width 7 height 7
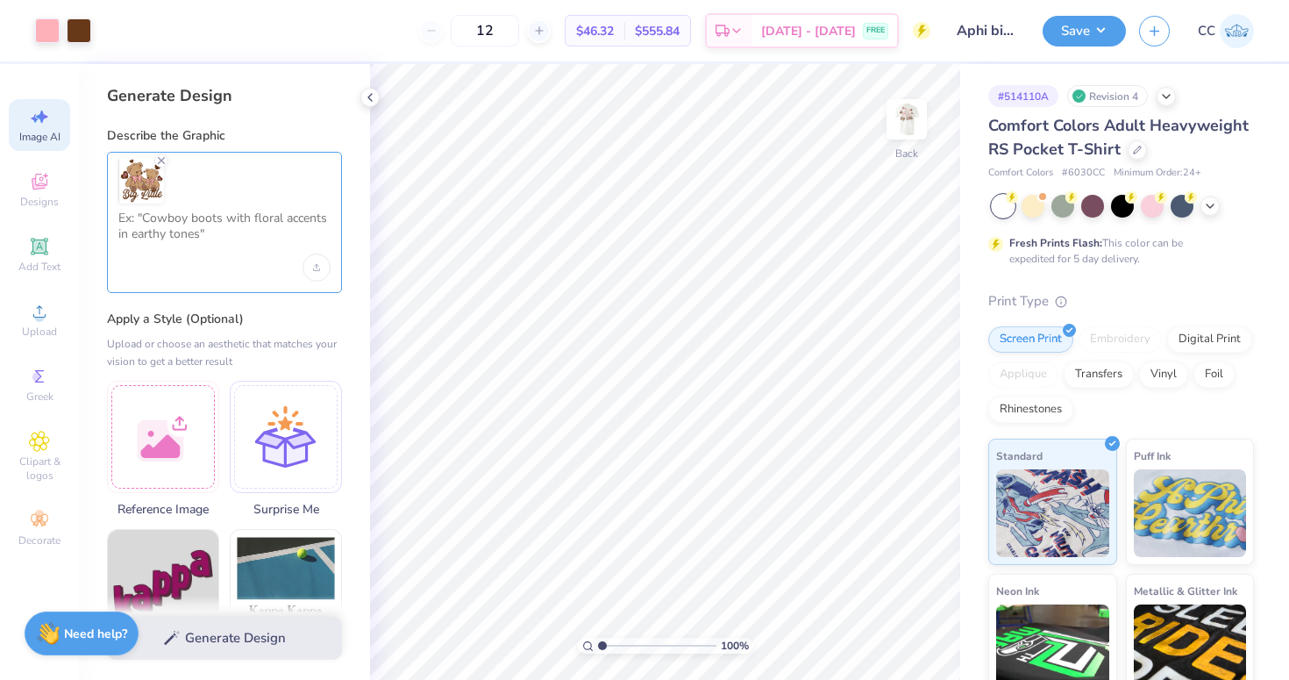
click at [240, 246] on textarea at bounding box center [224, 232] width 212 height 44
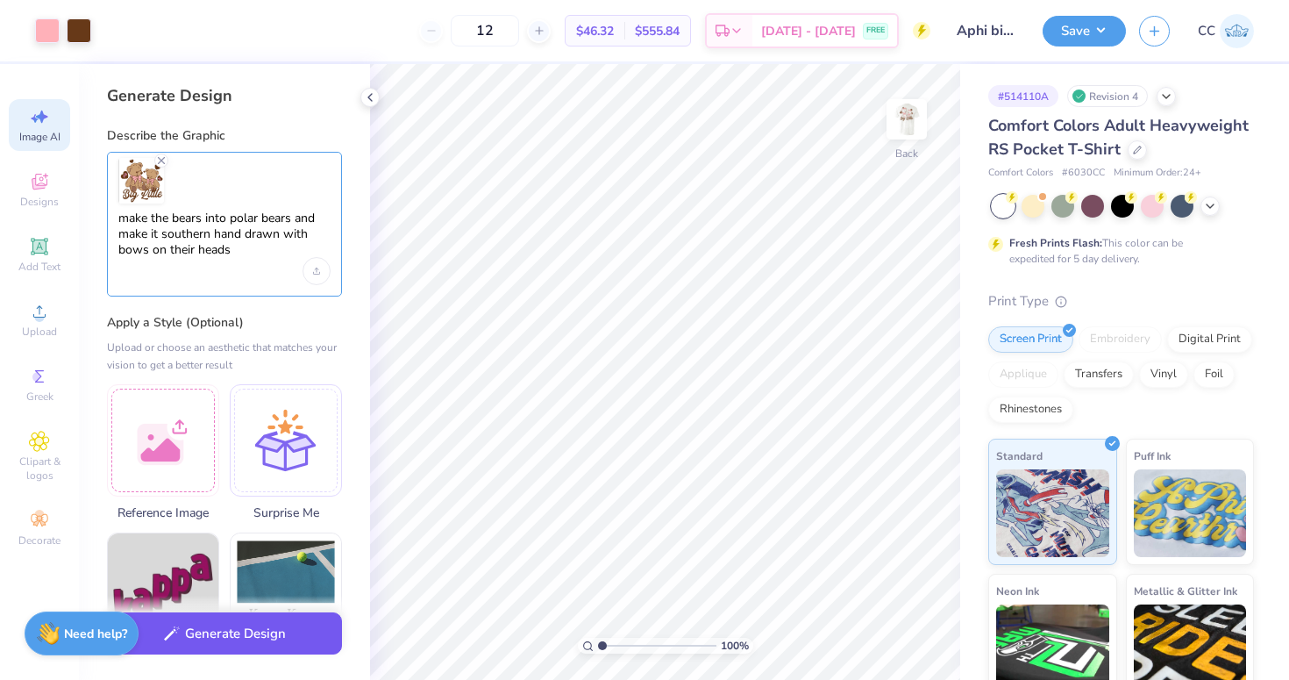
type textarea "make the bears into polar bears and make it southern hand drawn with bows on th…"
click at [252, 644] on button "Generate Design" at bounding box center [224, 633] width 235 height 43
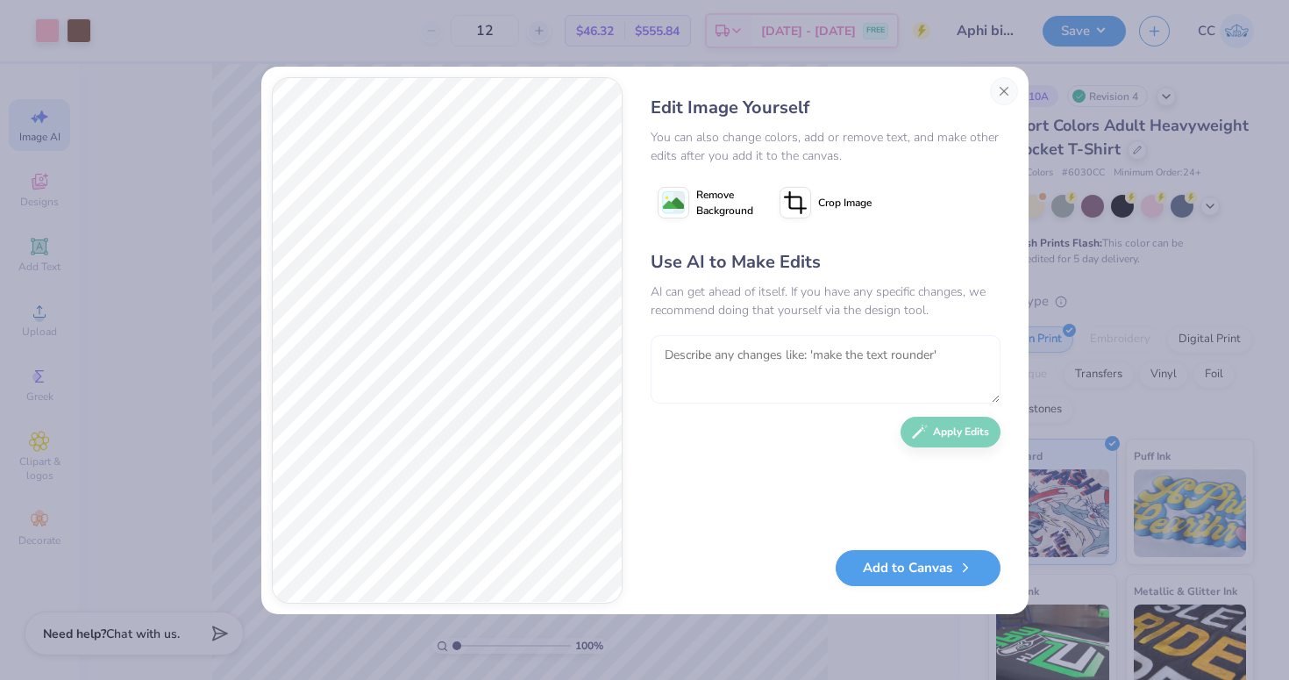
click at [694, 365] on textarea at bounding box center [826, 369] width 350 height 68
type textarea "make them more white and make the blue bows pink"
click at [936, 429] on button "Apply Edits" at bounding box center [951, 427] width 100 height 31
click at [702, 346] on textarea at bounding box center [826, 369] width 350 height 68
type textarea "make them a little more detailed and less kid looking"
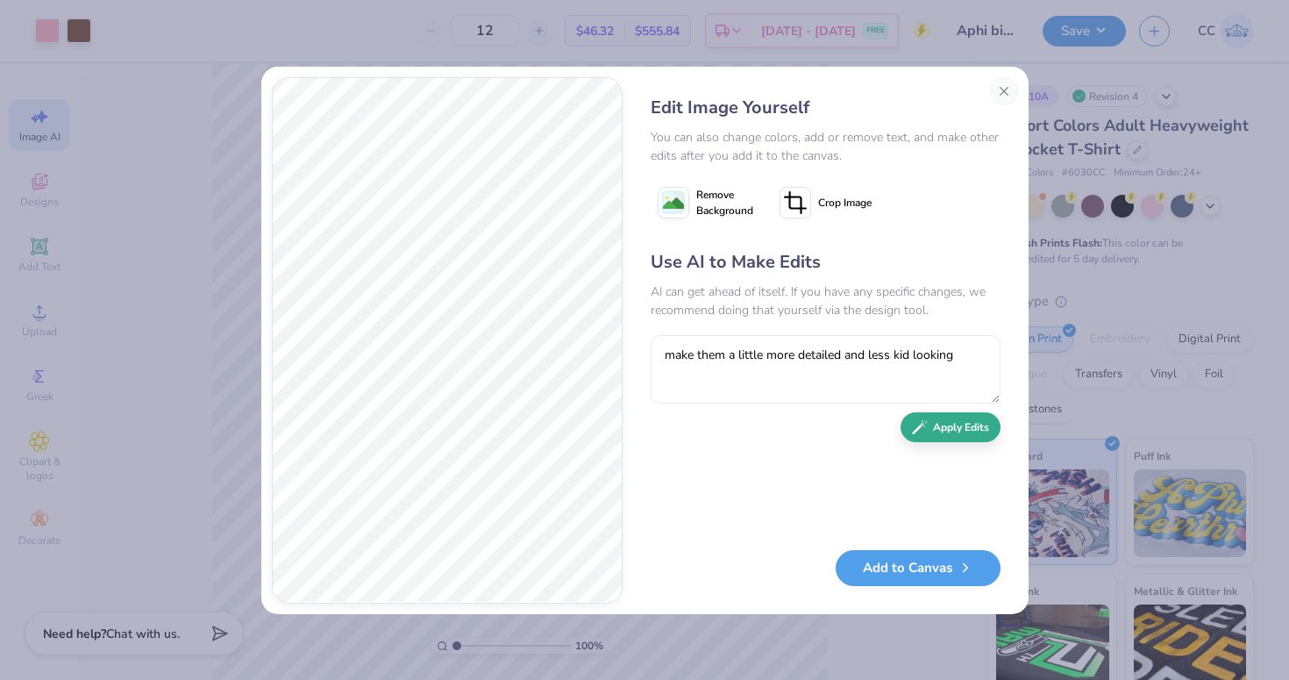
click at [958, 433] on button "Apply Edits" at bounding box center [951, 427] width 100 height 31
click at [680, 354] on textarea at bounding box center [826, 369] width 350 height 68
type textarea "make them less detailed"
click at [951, 425] on button "Apply Edits" at bounding box center [951, 427] width 100 height 31
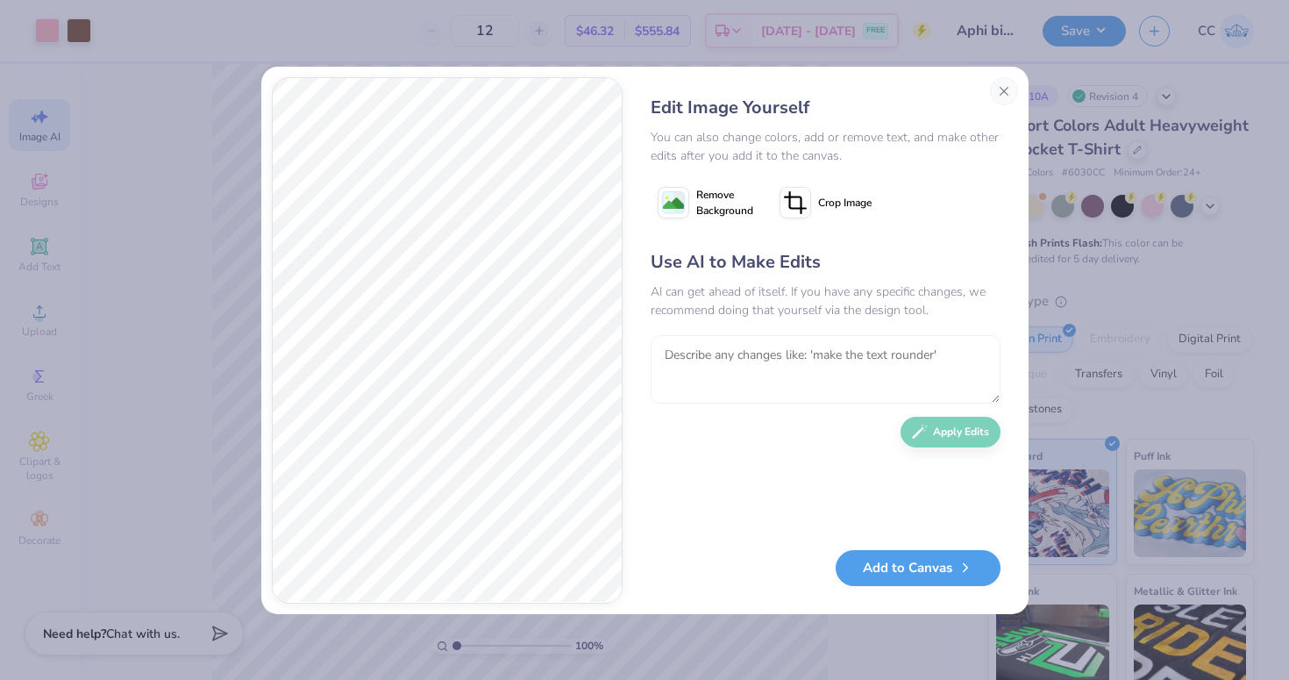
click at [740, 363] on textarea at bounding box center [826, 369] width 350 height 68
click at [678, 353] on textarea "more hand drawn looking" at bounding box center [826, 369] width 350 height 68
type textarea "the slightest bit more hand drawn looking"
click at [957, 418] on button "Apply Edits" at bounding box center [951, 427] width 100 height 31
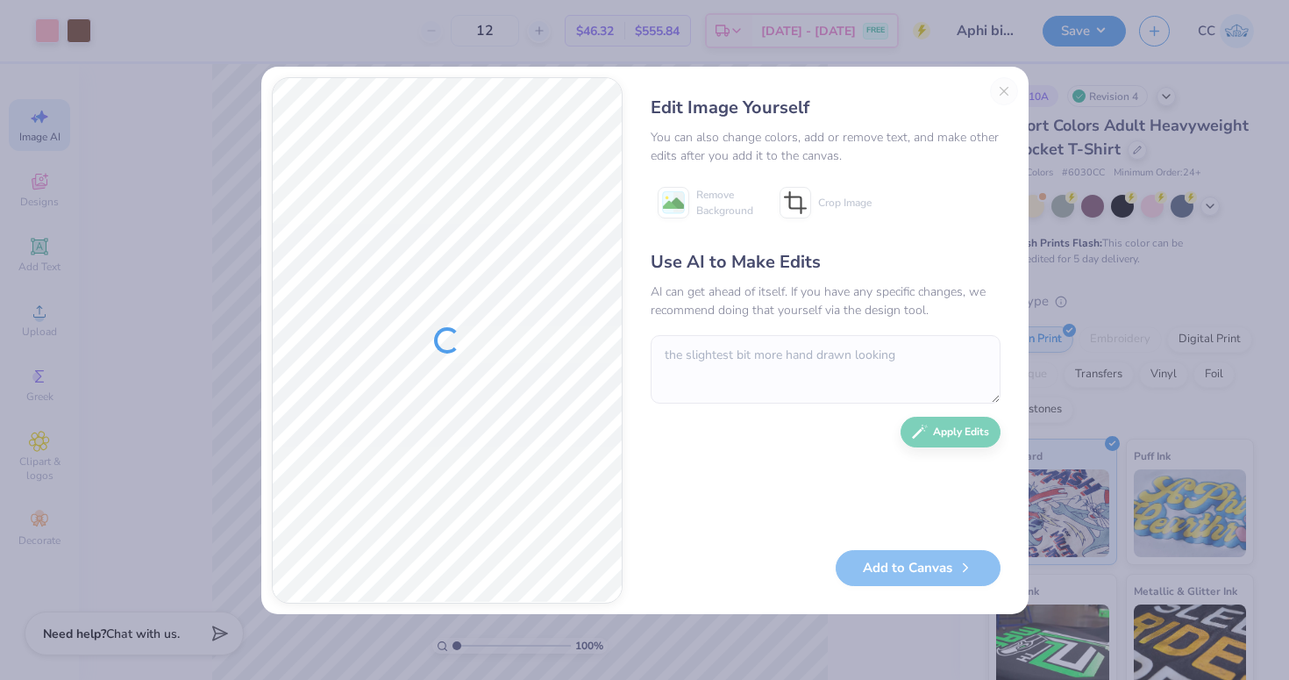
click at [957, 426] on div "Use AI to Make Edits AI can get ahead of itself. If you have any specific chang…" at bounding box center [826, 391] width 350 height 284
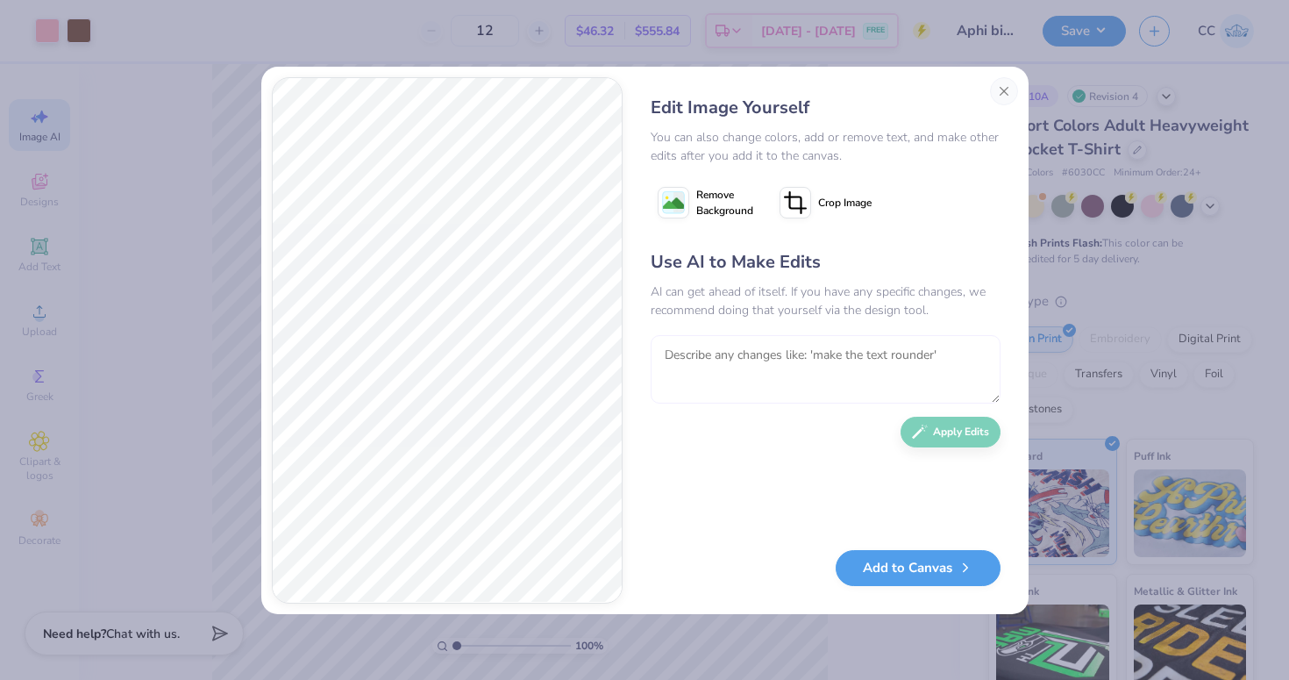
click at [772, 362] on textarea at bounding box center [826, 369] width 350 height 68
type textarea "make them look a little tiny bit fluffy"
click at [979, 438] on button "Apply Edits" at bounding box center [951, 427] width 100 height 31
click at [933, 575] on button "Add to Canvas" at bounding box center [918, 563] width 165 height 36
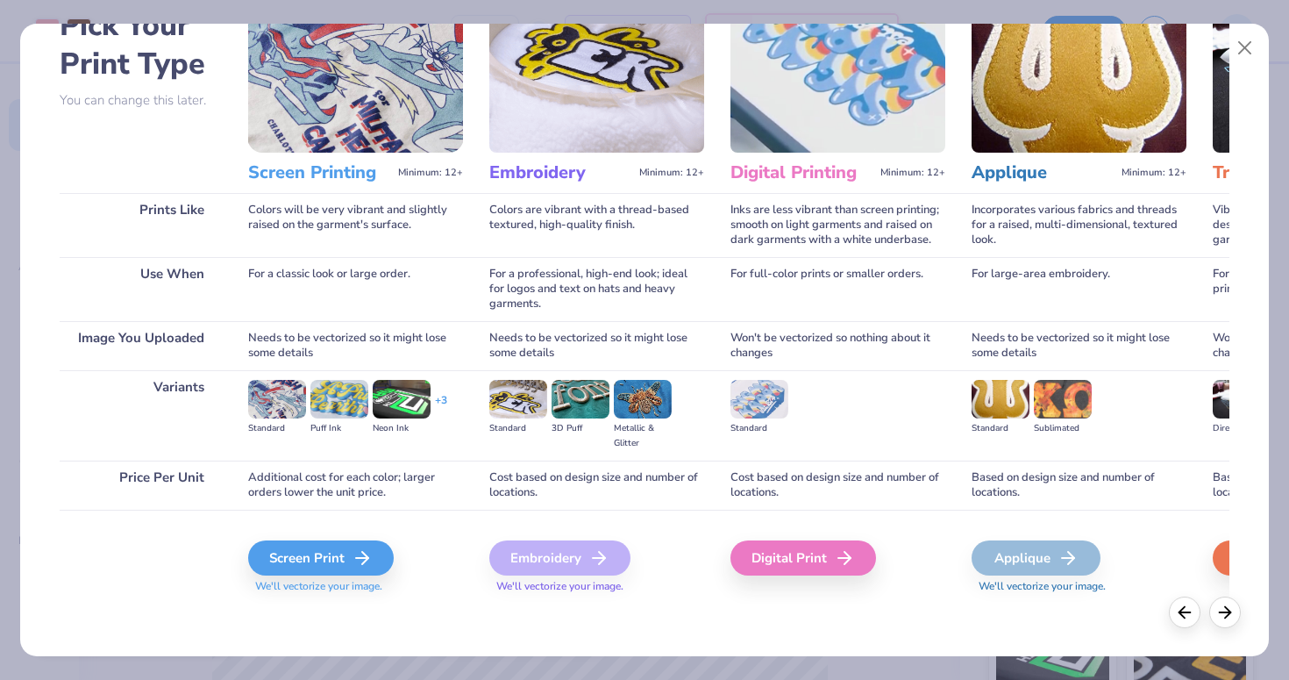
scroll to position [107, 0]
click at [364, 558] on line at bounding box center [367, 558] width 12 height 0
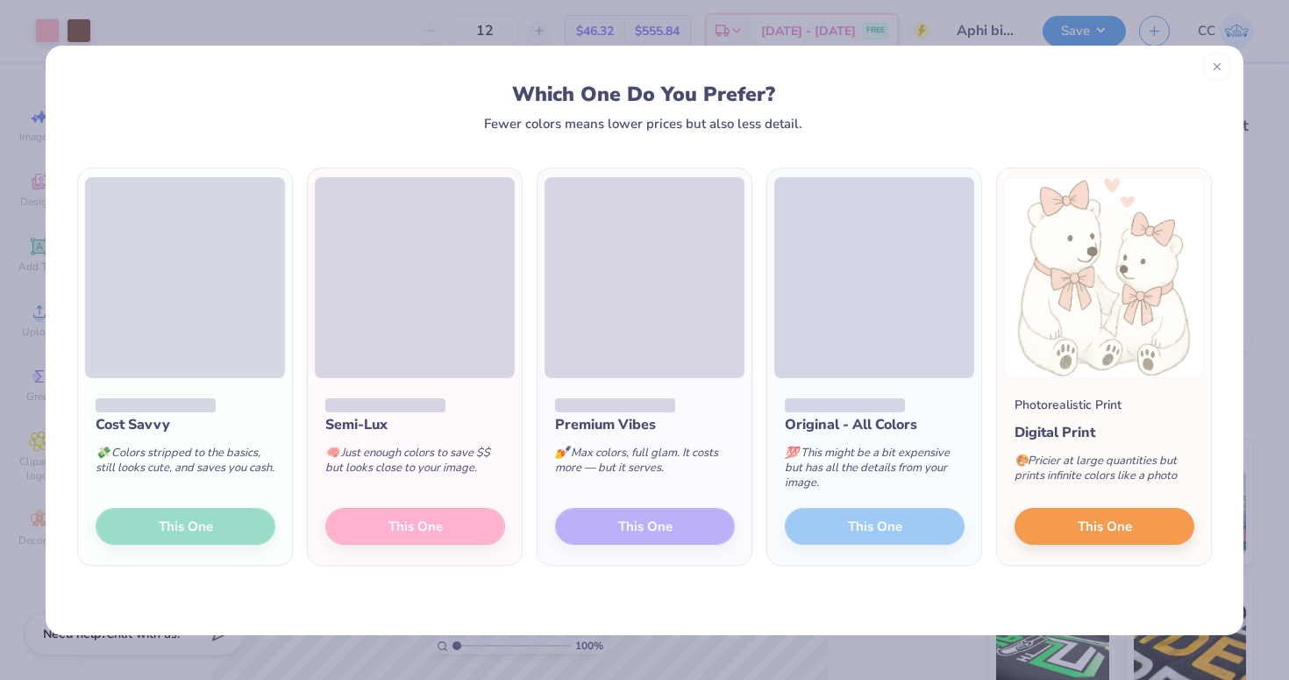
click at [1209, 72] on div at bounding box center [1217, 67] width 28 height 28
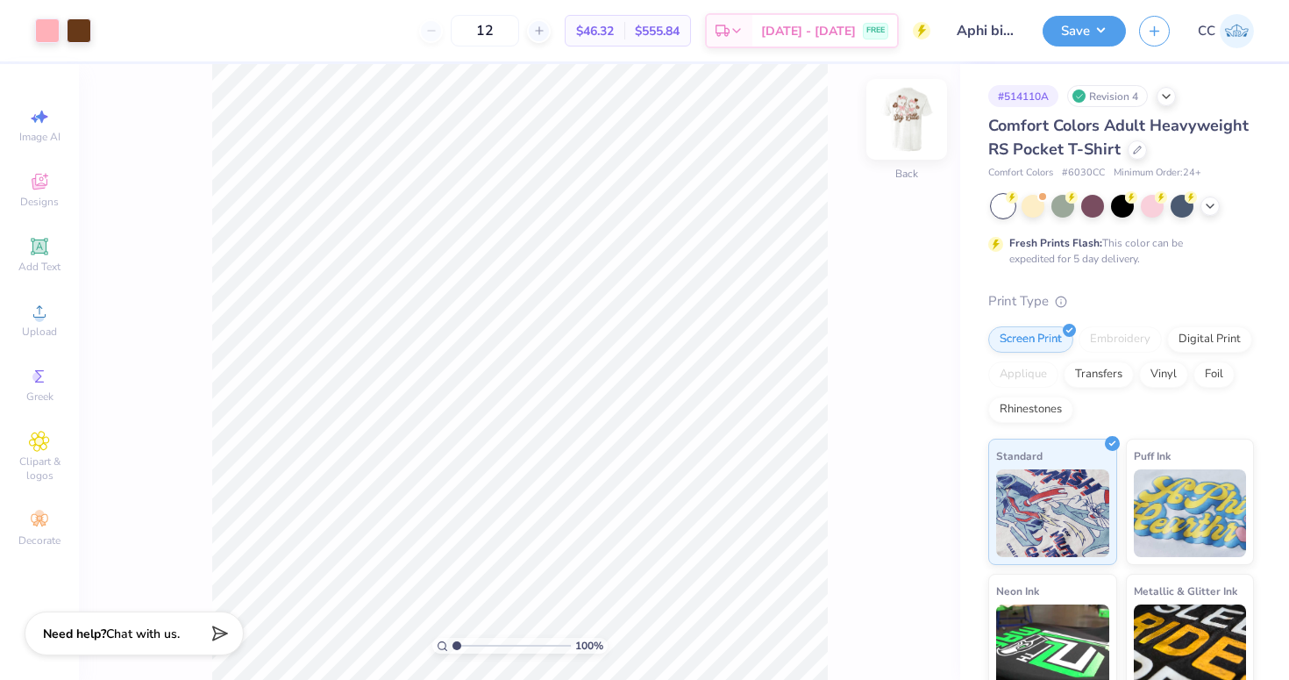
click at [901, 121] on img at bounding box center [907, 119] width 70 height 70
click at [30, 132] on span "Image AI" at bounding box center [39, 137] width 41 height 14
select select "4"
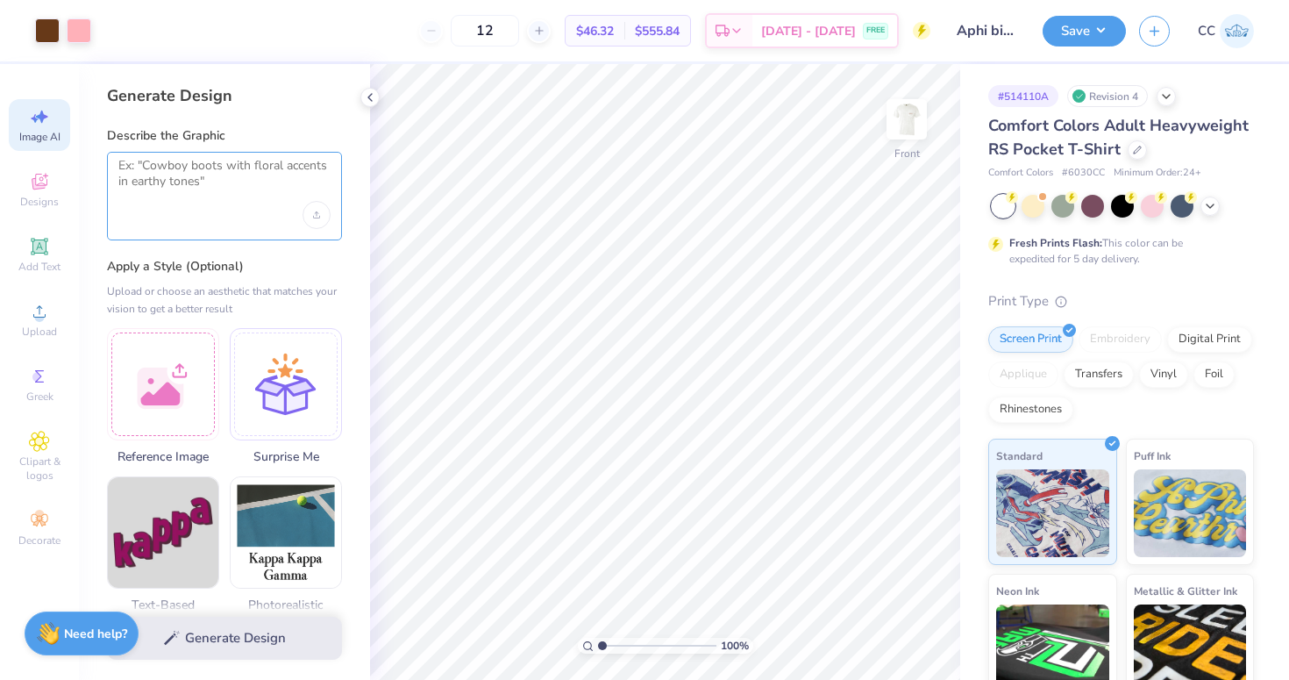
click at [160, 158] on textarea at bounding box center [224, 180] width 212 height 44
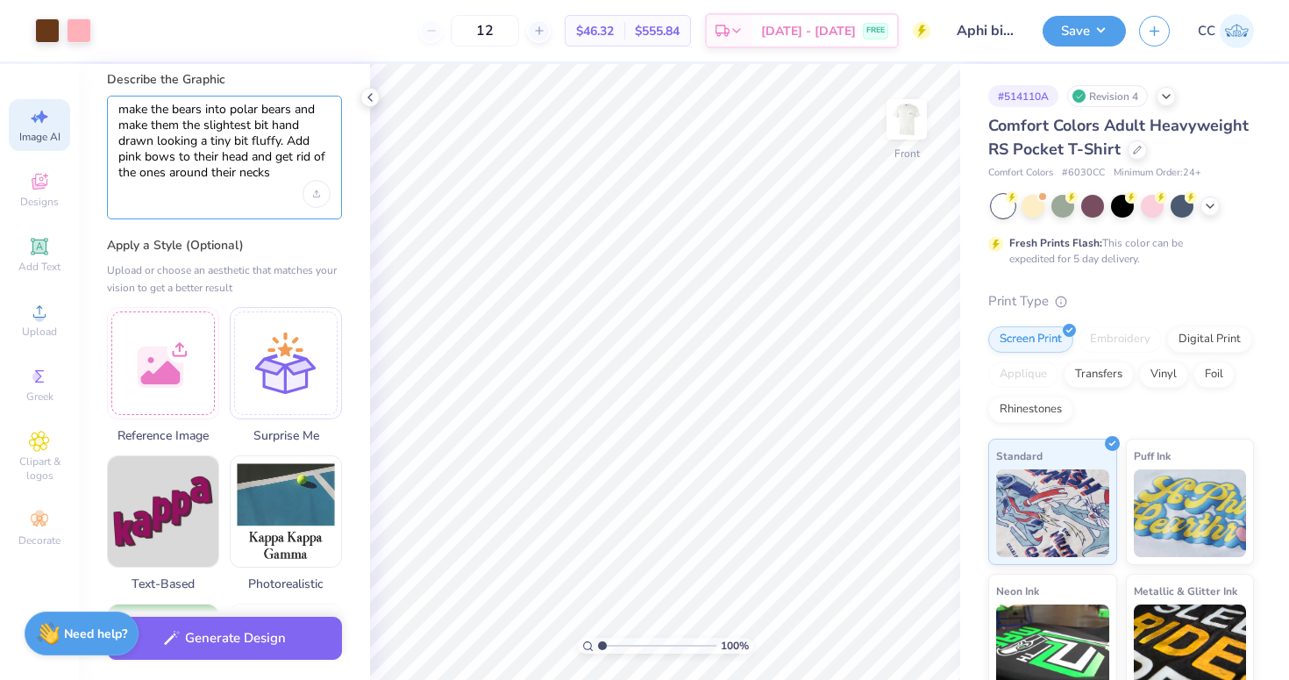
scroll to position [86, 0]
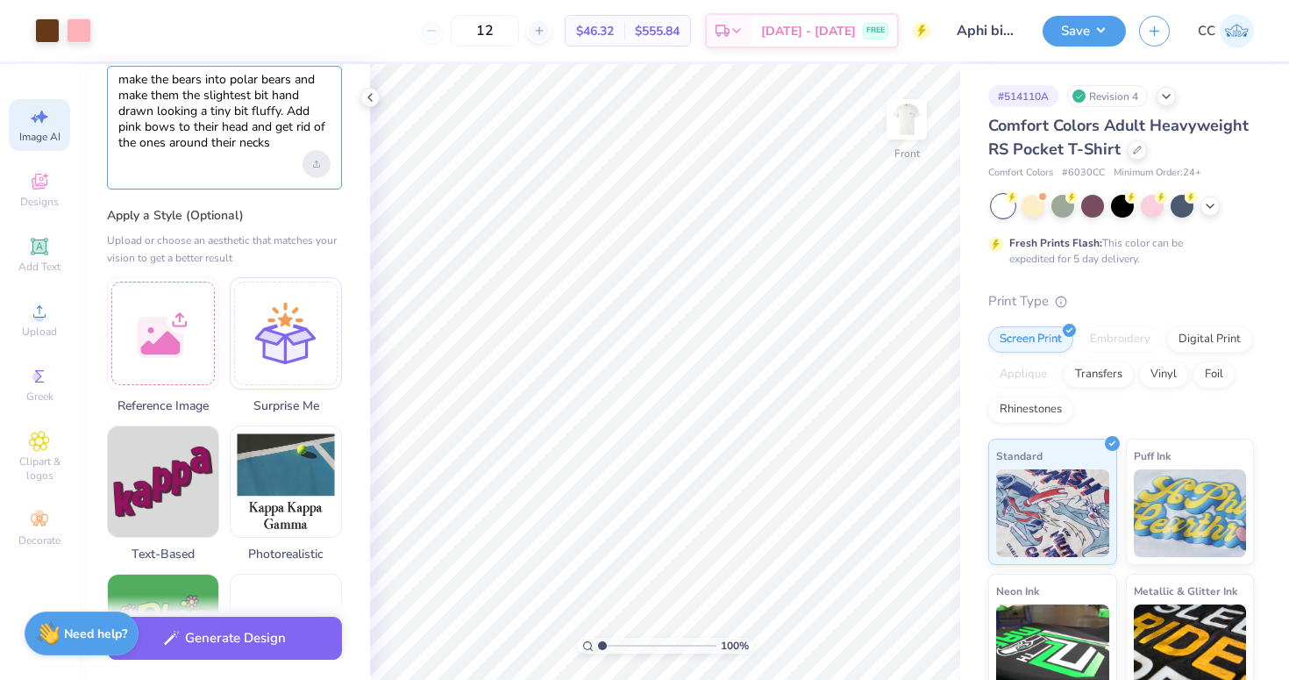
type textarea "make the bears into polar bears and make them the slightest bit hand drawn look…"
click at [317, 160] on g "Upload image" at bounding box center [316, 163] width 6 height 6
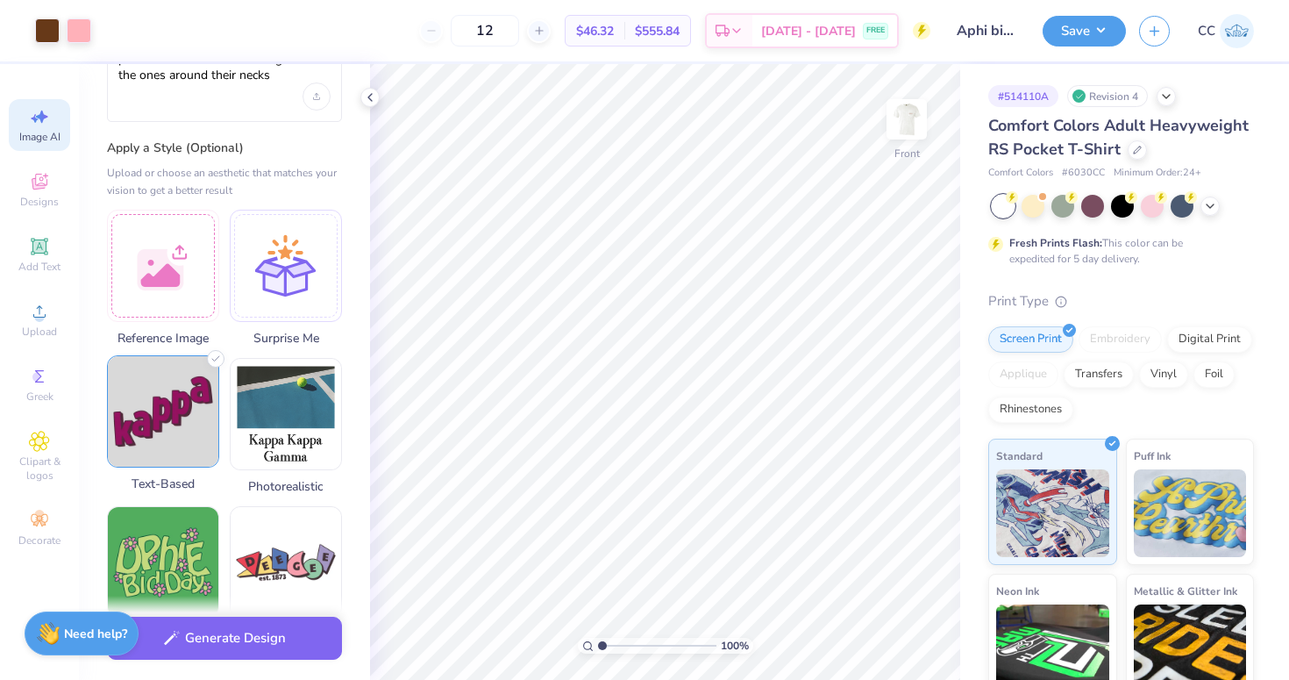
scroll to position [240, 0]
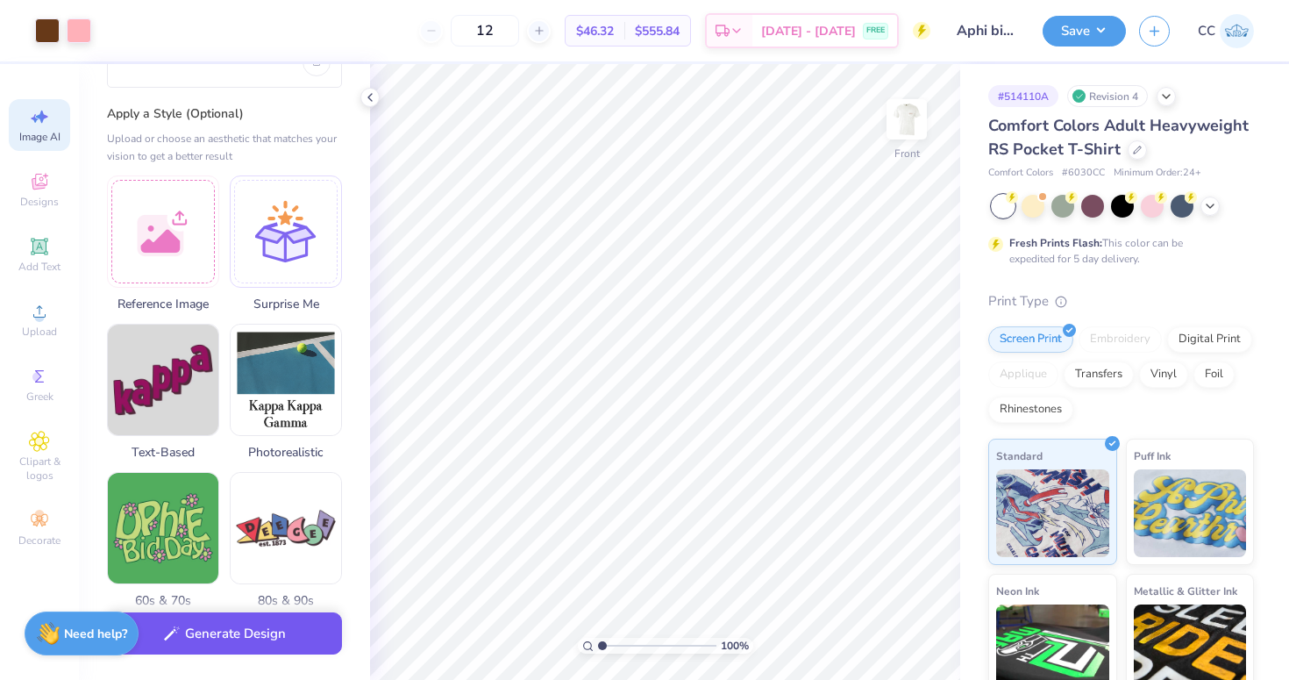
click at [267, 638] on button "Generate Design" at bounding box center [224, 633] width 235 height 43
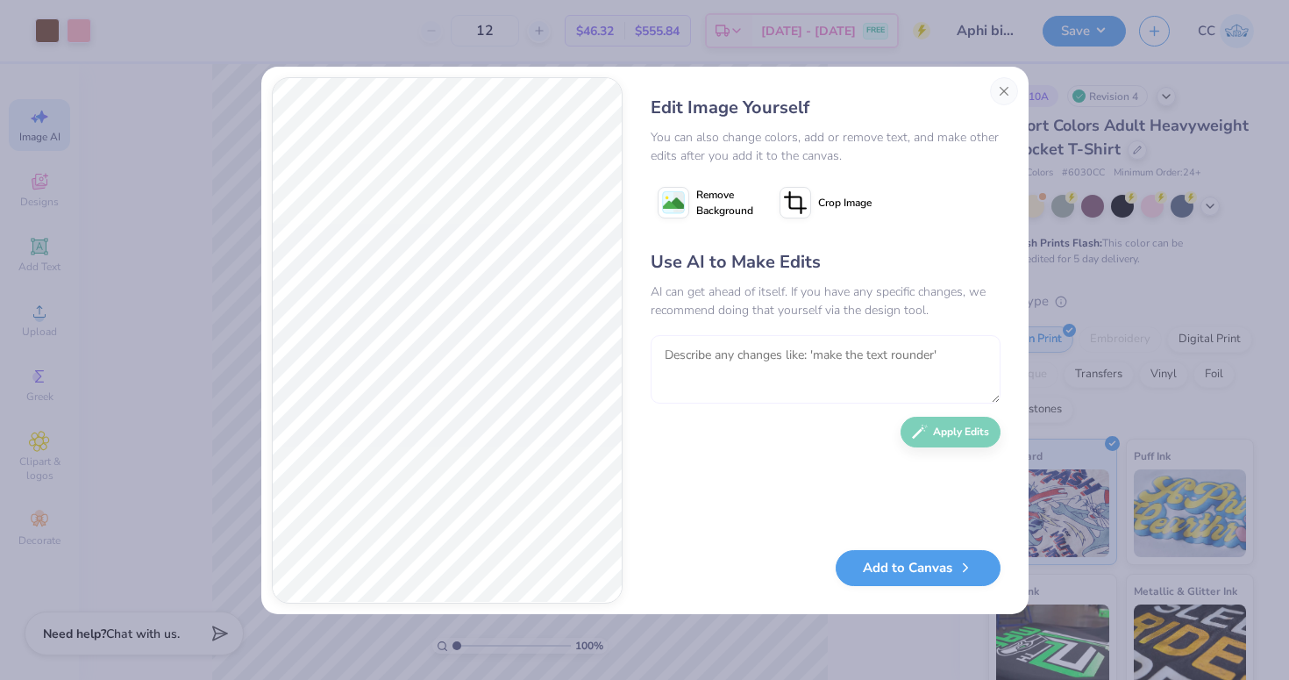
click at [727, 371] on textarea at bounding box center [826, 369] width 350 height 68
type textarea "make them a little fluffy around the edges"
click at [940, 434] on button "Apply Edits" at bounding box center [951, 427] width 100 height 31
click at [747, 353] on textarea at bounding box center [826, 369] width 350 height 68
type textarea "make the eyes, nose, mouth and nails all dark black"
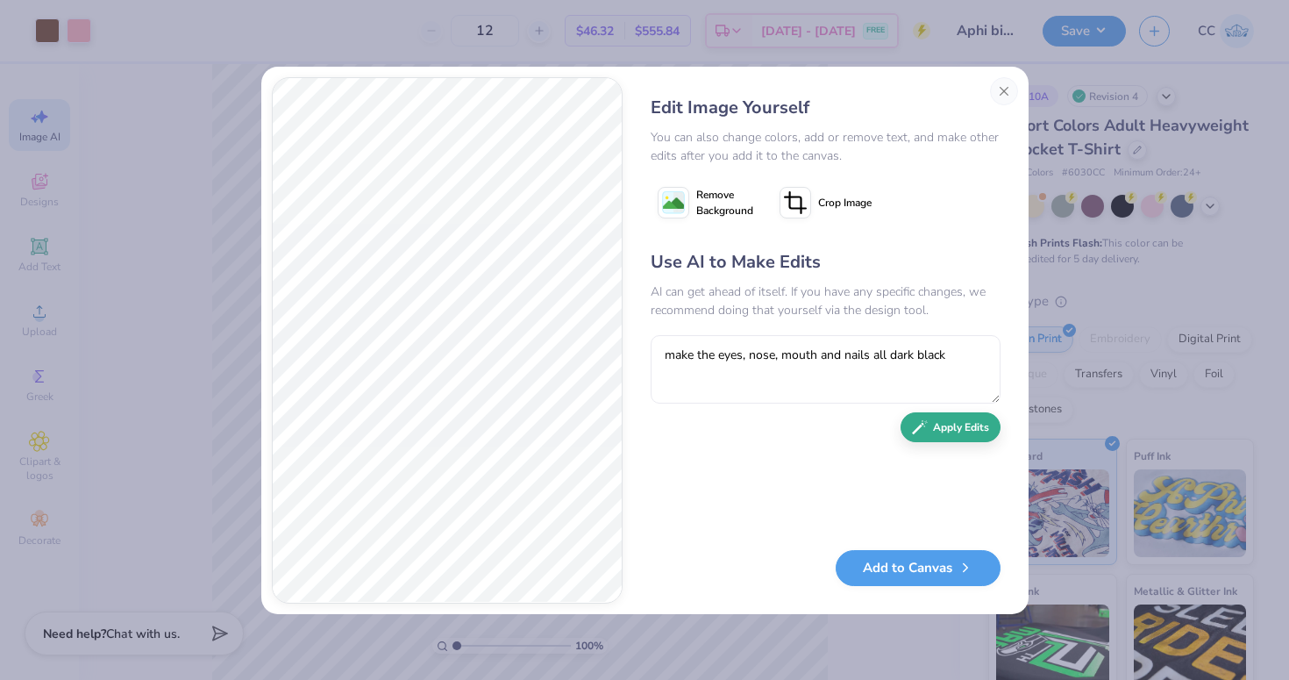
click at [941, 437] on button "Apply Edits" at bounding box center [951, 427] width 100 height 31
click at [830, 360] on textarea at bounding box center [826, 369] width 350 height 68
type textarea "a little tine less fluffy"
click at [945, 417] on button "Apply Edits" at bounding box center [951, 427] width 100 height 31
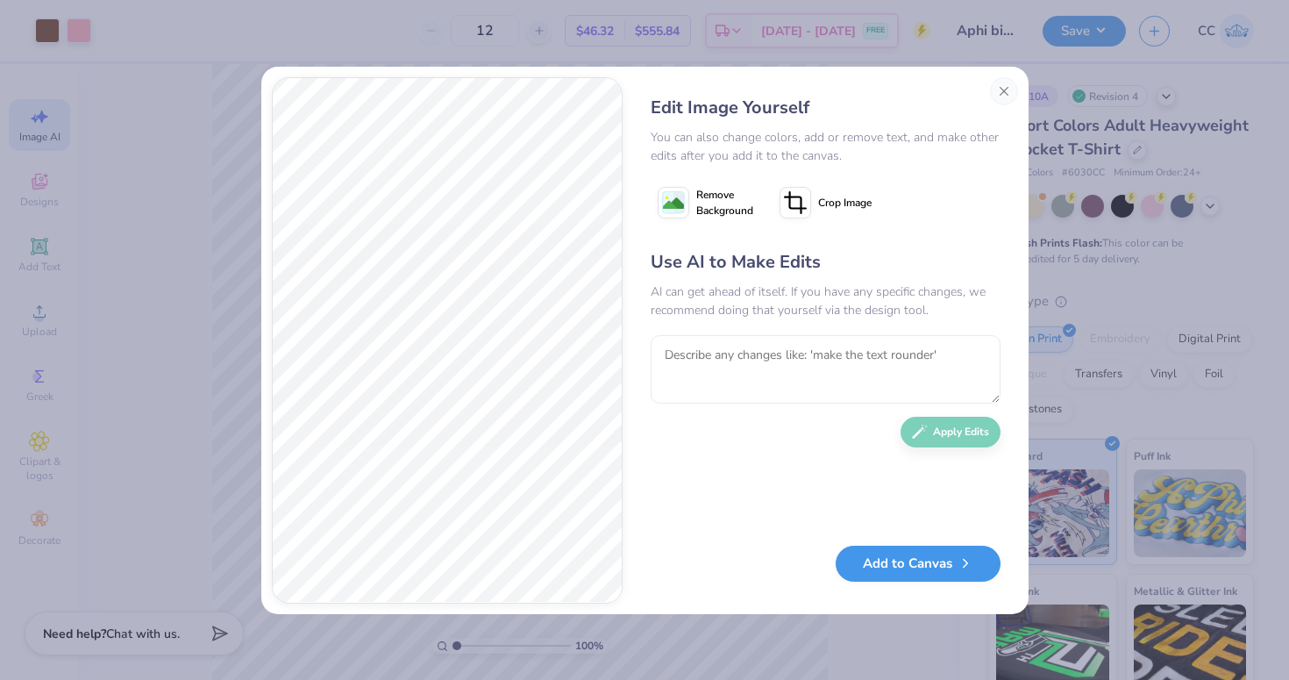
click at [902, 565] on button "Add to Canvas" at bounding box center [918, 563] width 165 height 36
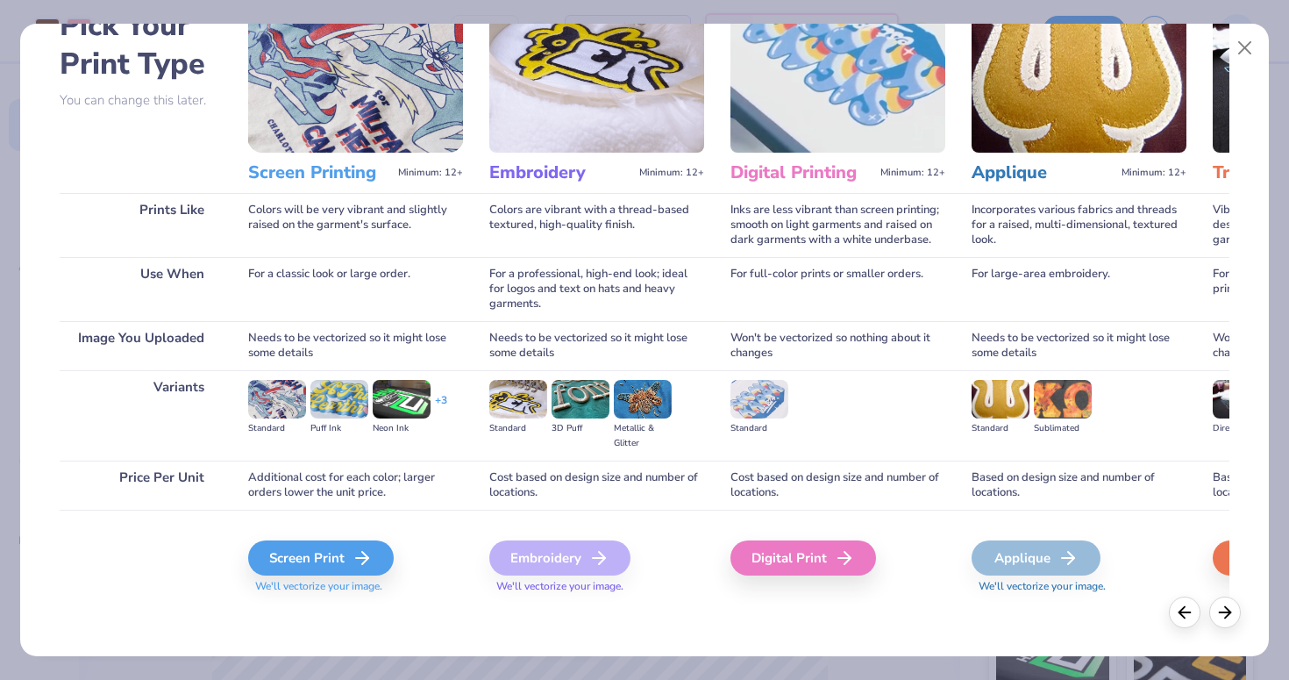
scroll to position [107, 0]
click at [338, 565] on div "Screen Print" at bounding box center [324, 557] width 146 height 35
click at [351, 555] on div "Screen Print" at bounding box center [324, 557] width 146 height 35
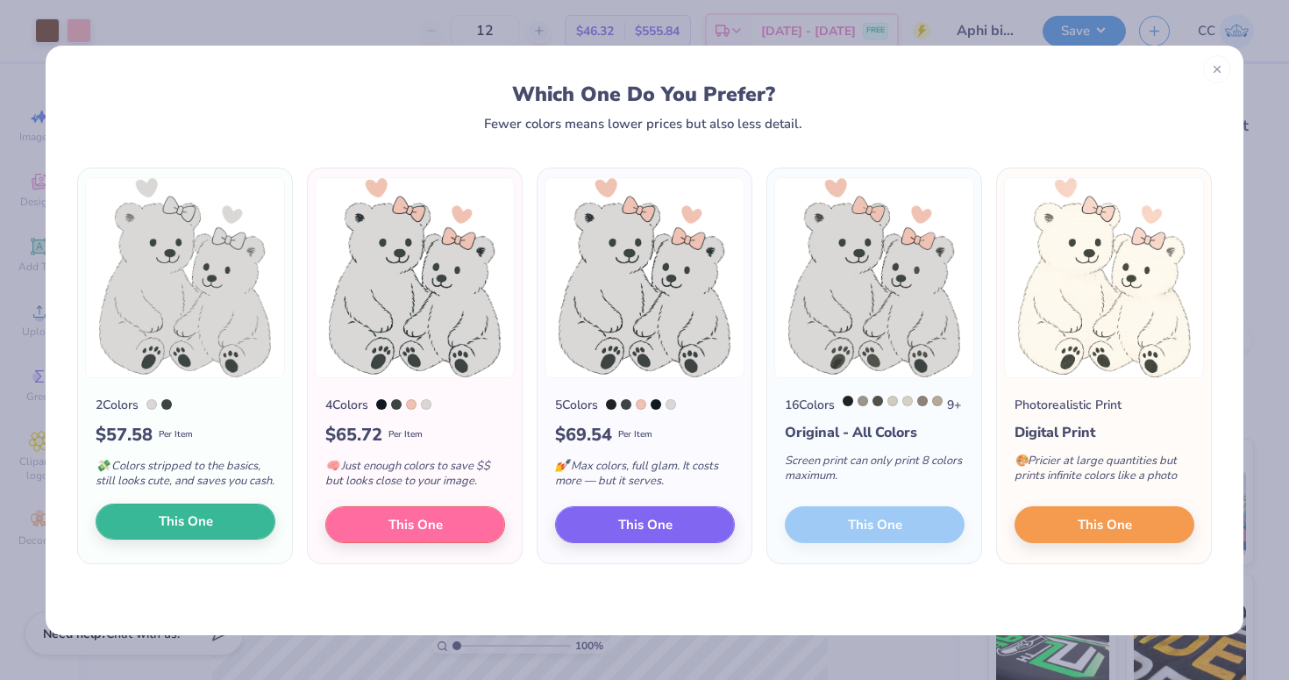
click at [191, 531] on span "This One" at bounding box center [186, 521] width 54 height 20
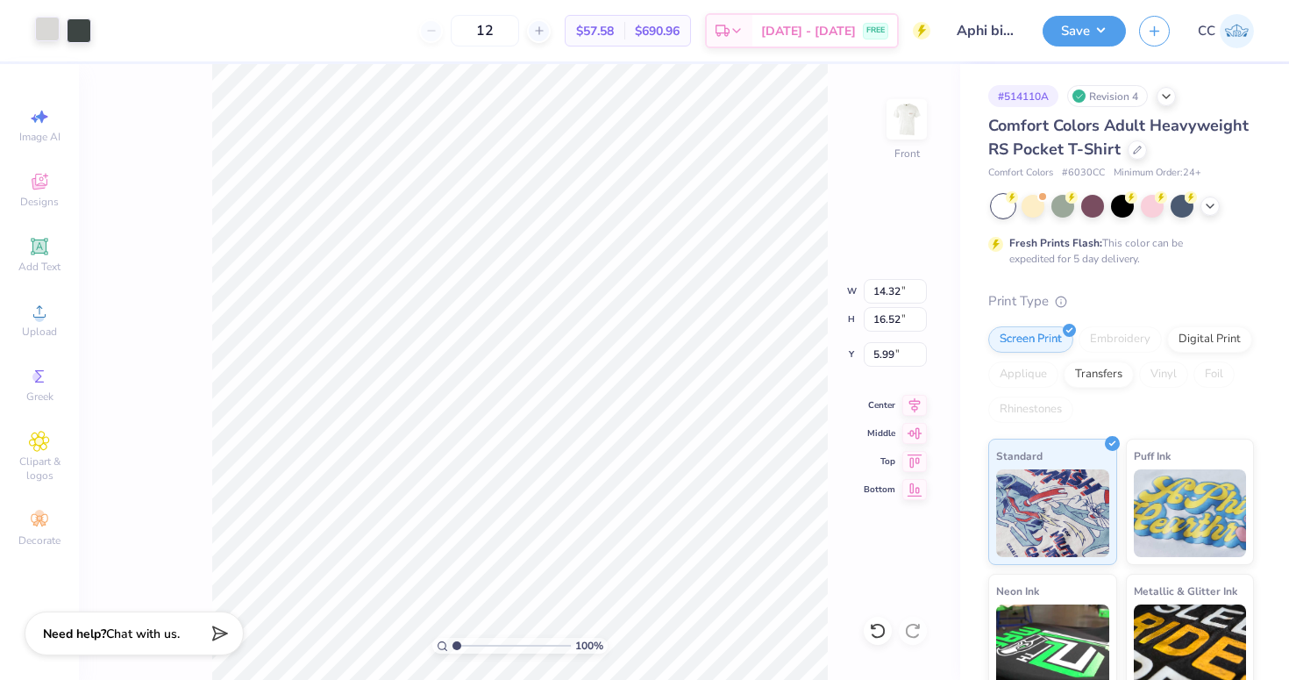
click at [51, 31] on div at bounding box center [47, 29] width 25 height 25
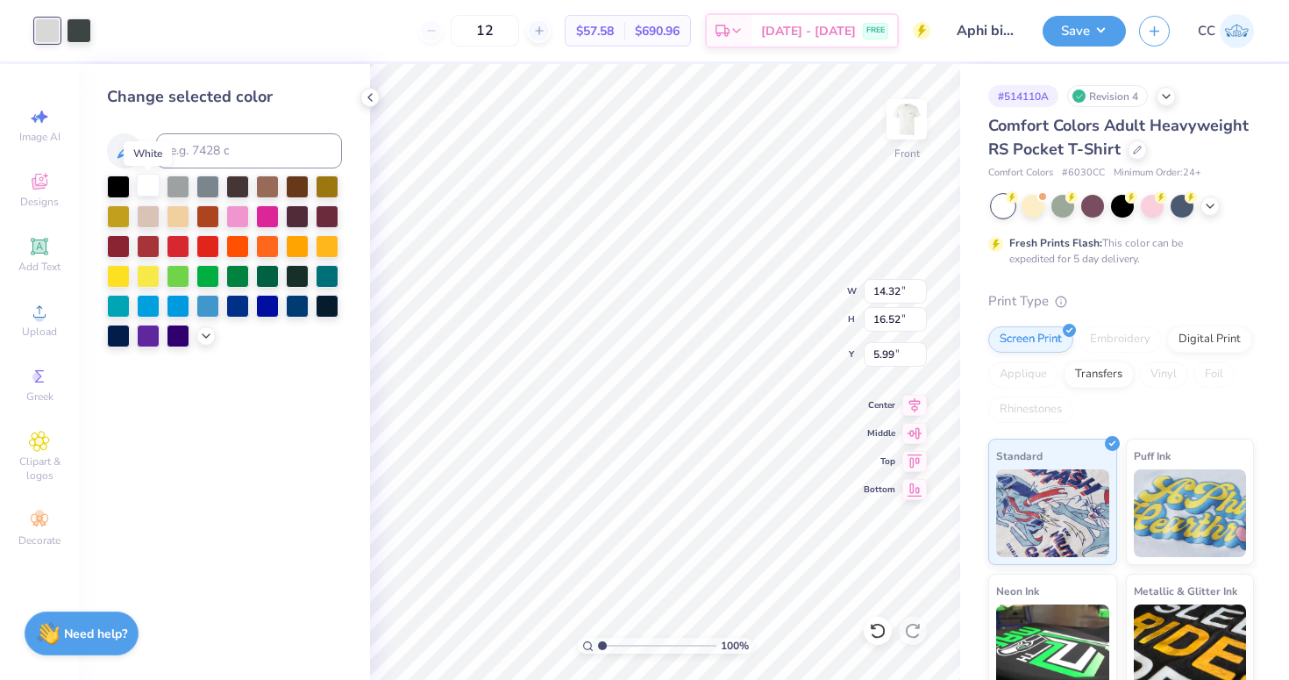
click at [143, 182] on div at bounding box center [148, 185] width 23 height 23
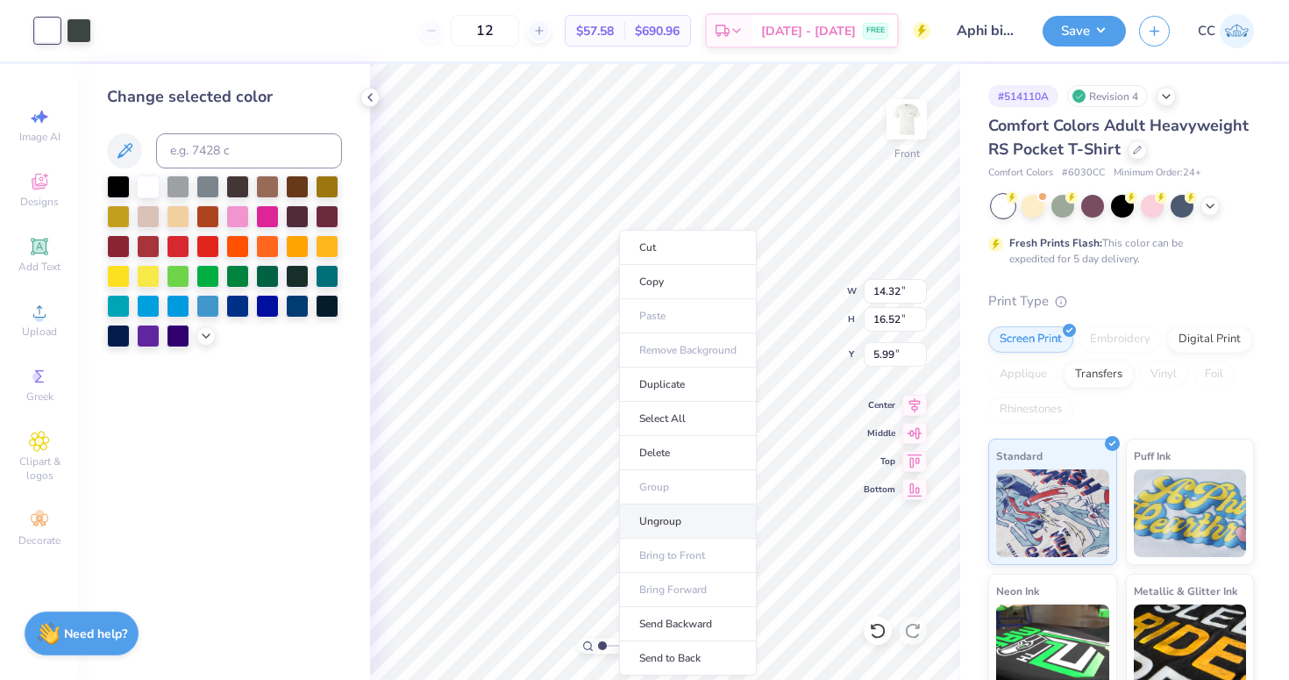
click at [655, 516] on li "Ungroup" at bounding box center [688, 521] width 138 height 34
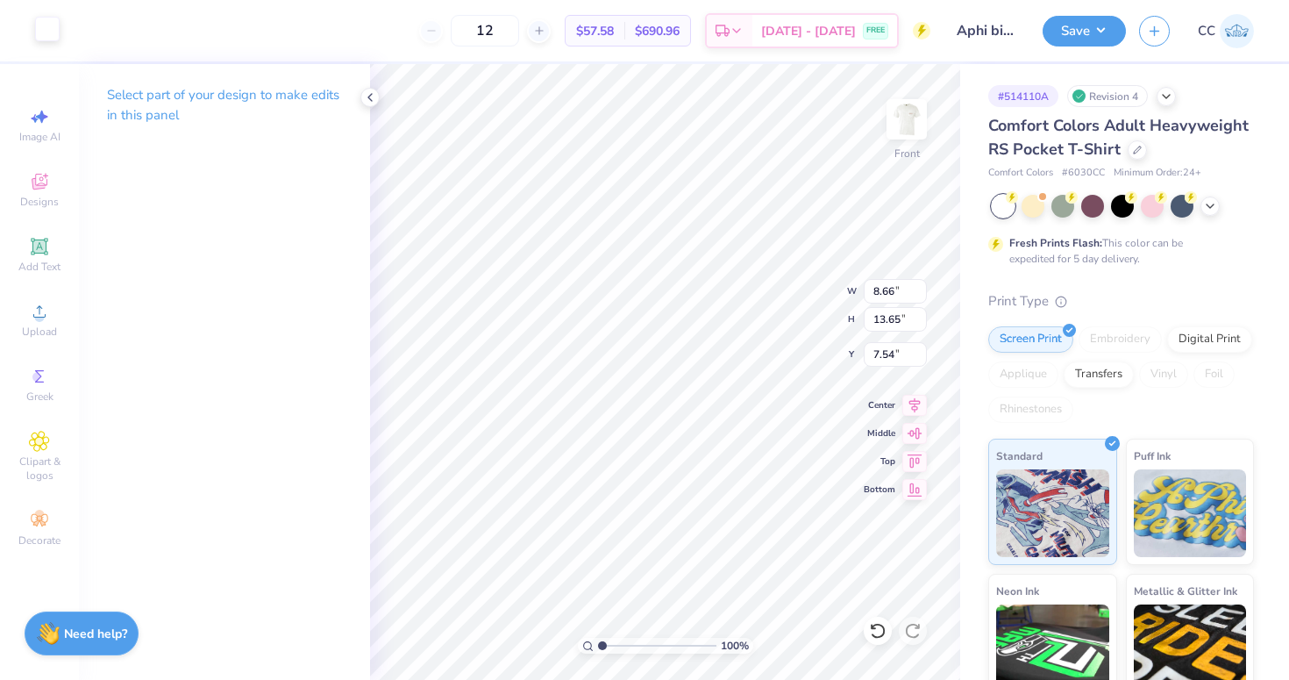
click at [44, 23] on div at bounding box center [47, 29] width 25 height 25
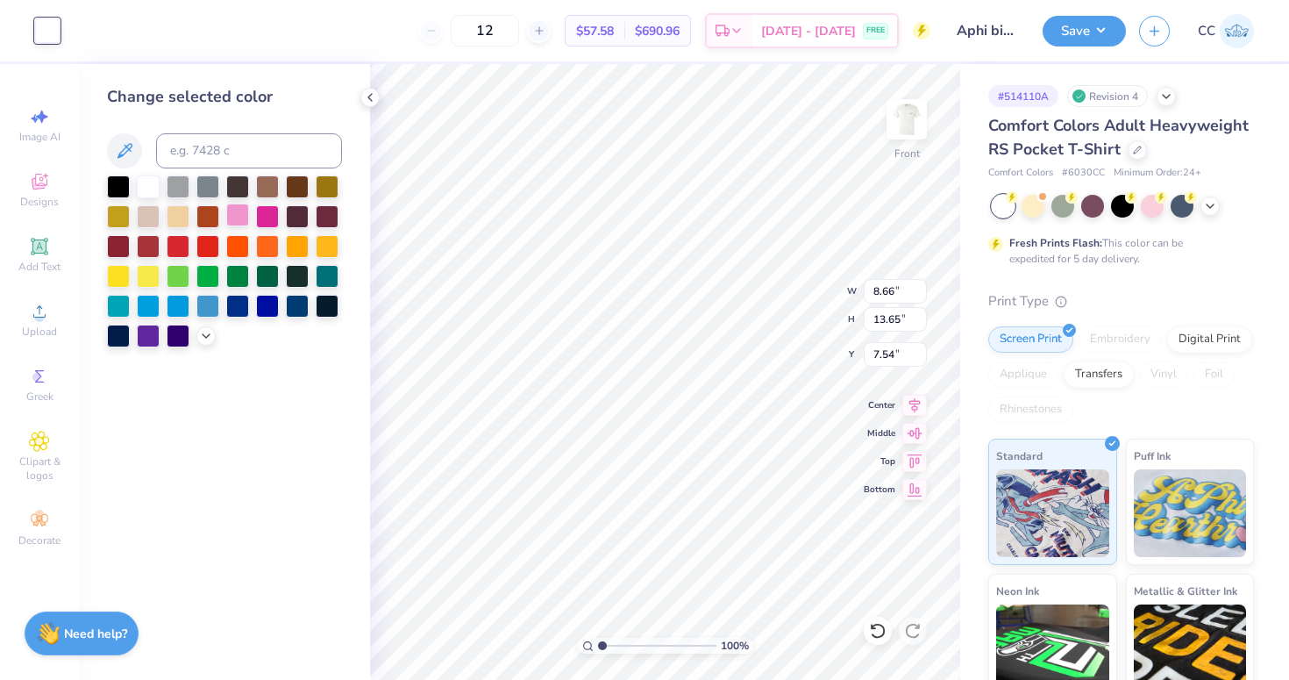
click at [236, 223] on div at bounding box center [237, 214] width 23 height 23
click at [206, 333] on icon at bounding box center [206, 334] width 14 height 14
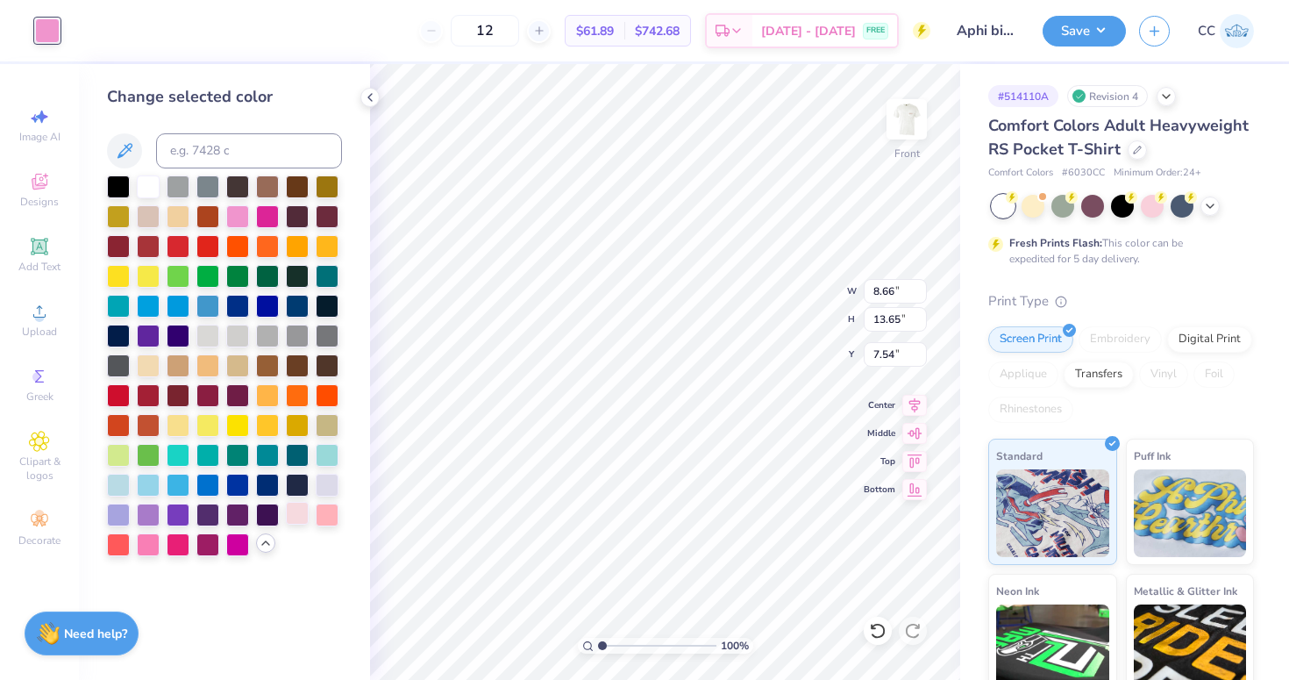
click at [296, 517] on div at bounding box center [297, 513] width 23 height 23
type input "14.30"
type input "16.50"
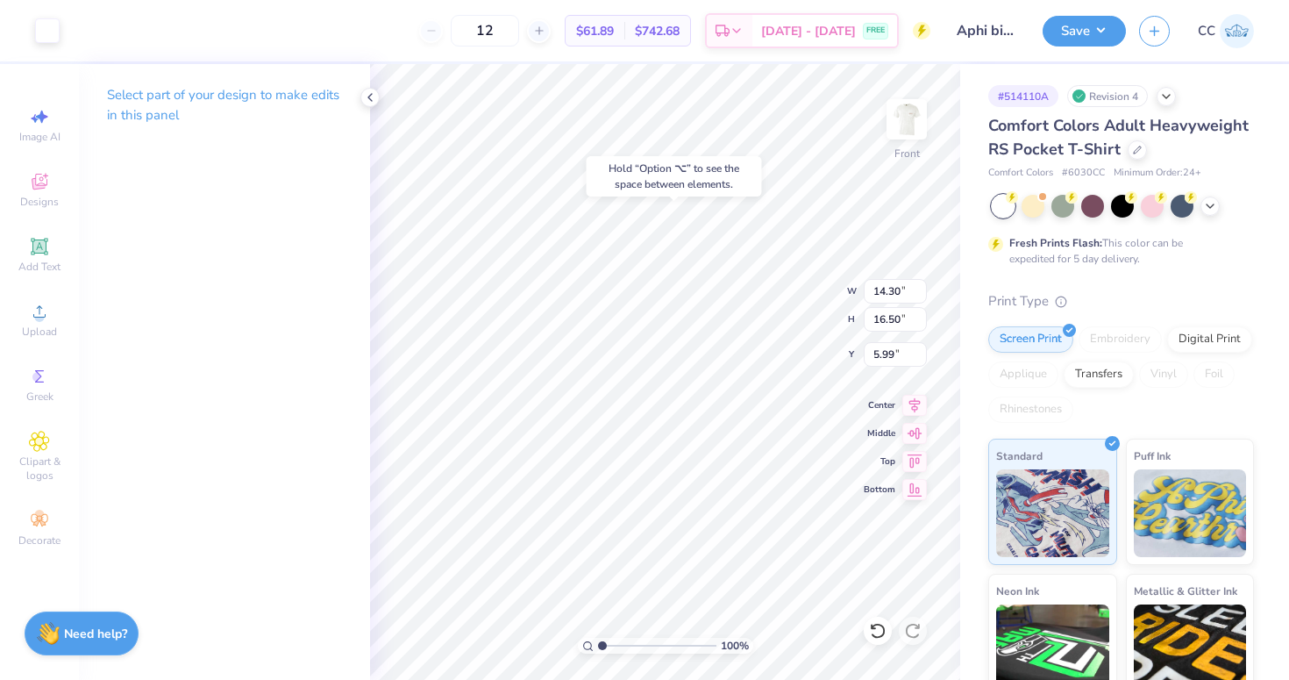
type input "6.00"
click at [48, 35] on div at bounding box center [47, 29] width 25 height 25
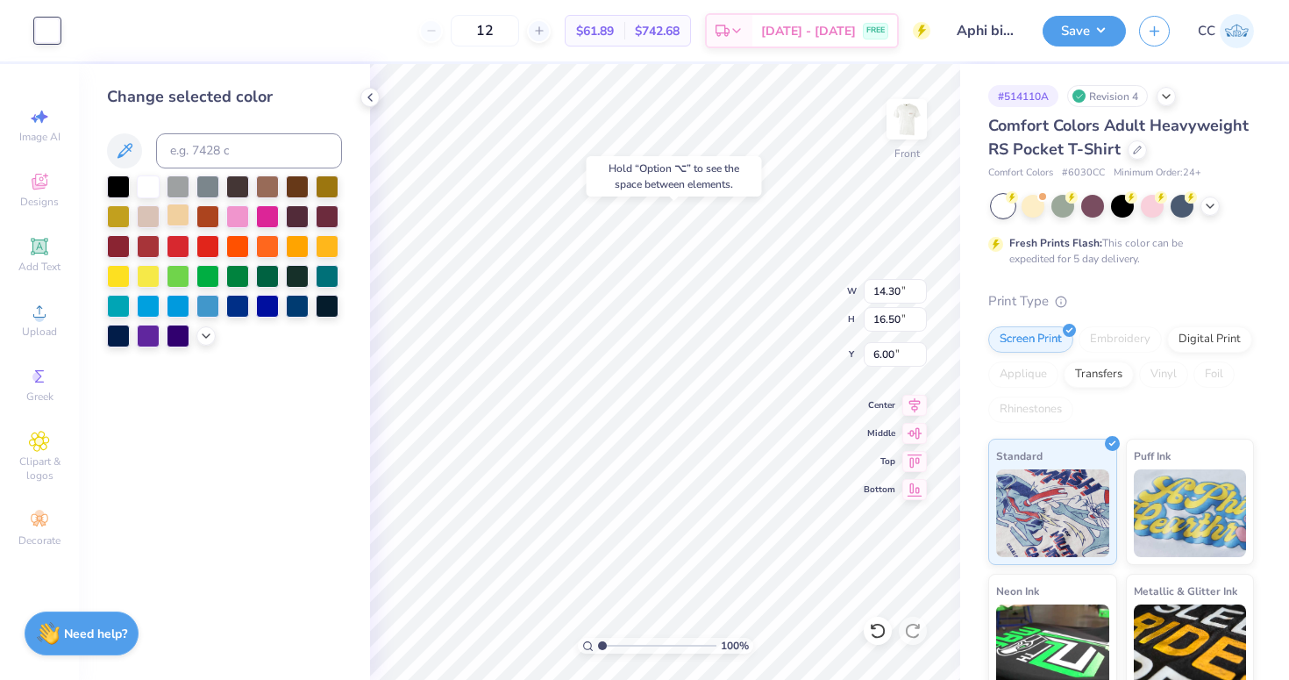
click at [178, 220] on div at bounding box center [178, 214] width 23 height 23
click at [205, 340] on icon at bounding box center [206, 334] width 14 height 14
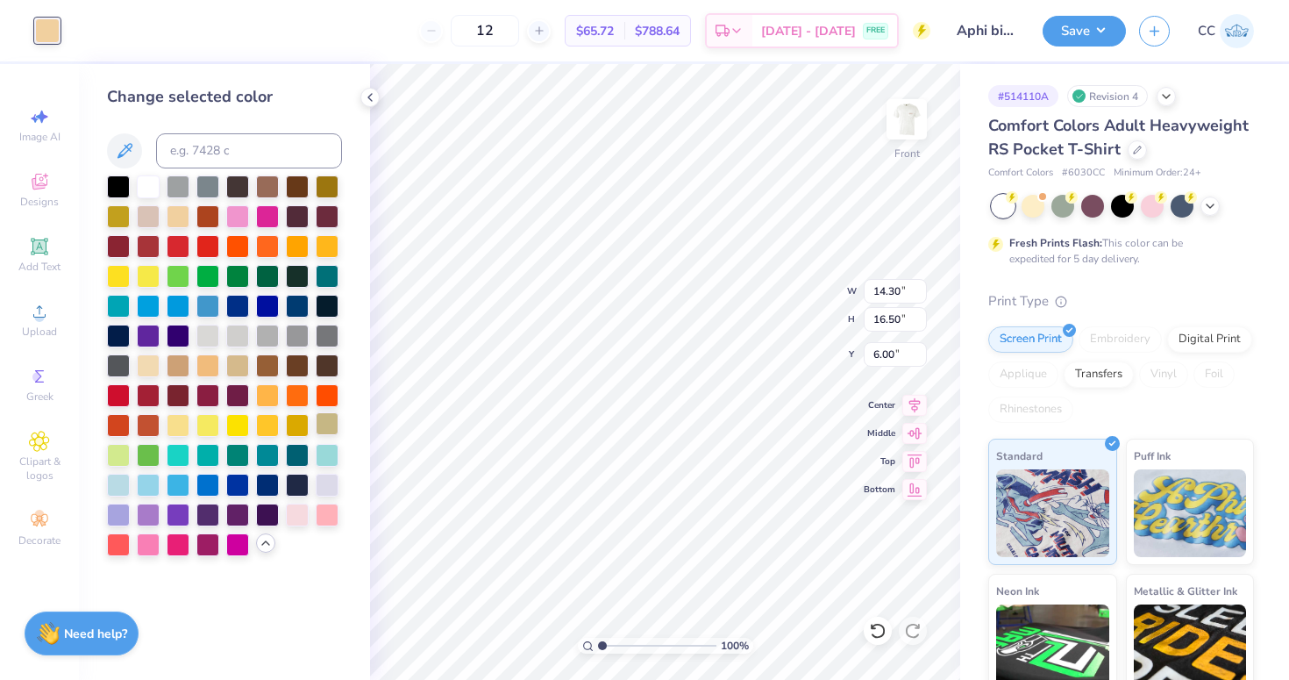
click at [327, 420] on div at bounding box center [327, 423] width 23 height 23
click at [206, 335] on div at bounding box center [207, 334] width 23 height 23
type input "12.50"
type input "12.73"
type input "3.00"
